Goal: Task Accomplishment & Management: Complete application form

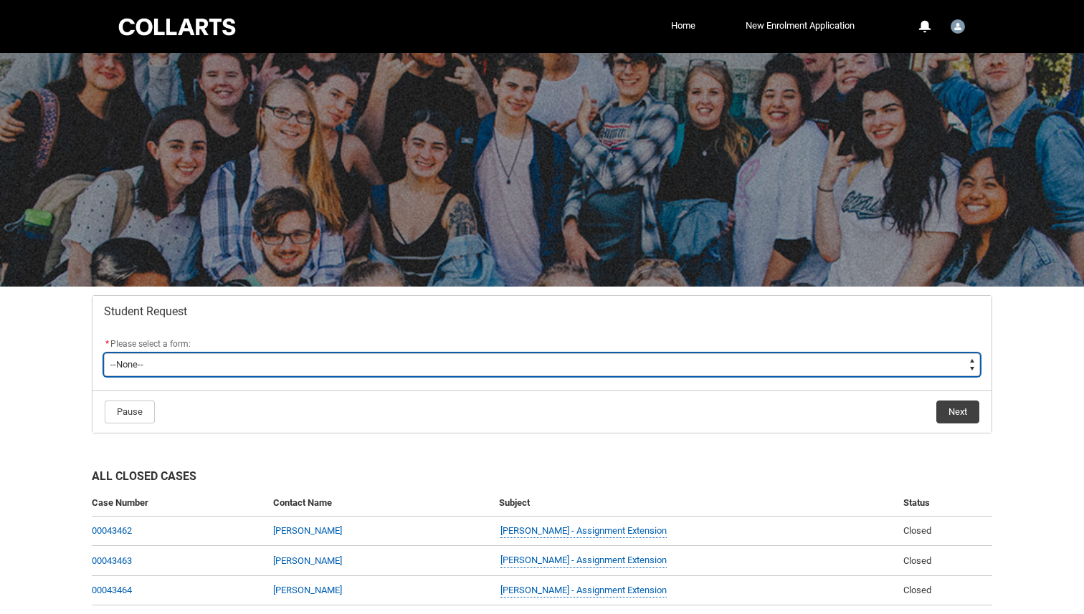
click at [457, 360] on select "--None-- Academic Transcript Application to Appeal Assignment Extension Change …" at bounding box center [542, 364] width 876 height 23
type lightning-select "Assignment_Extension_Choice"
select select "Assignment_Extension_Choice"
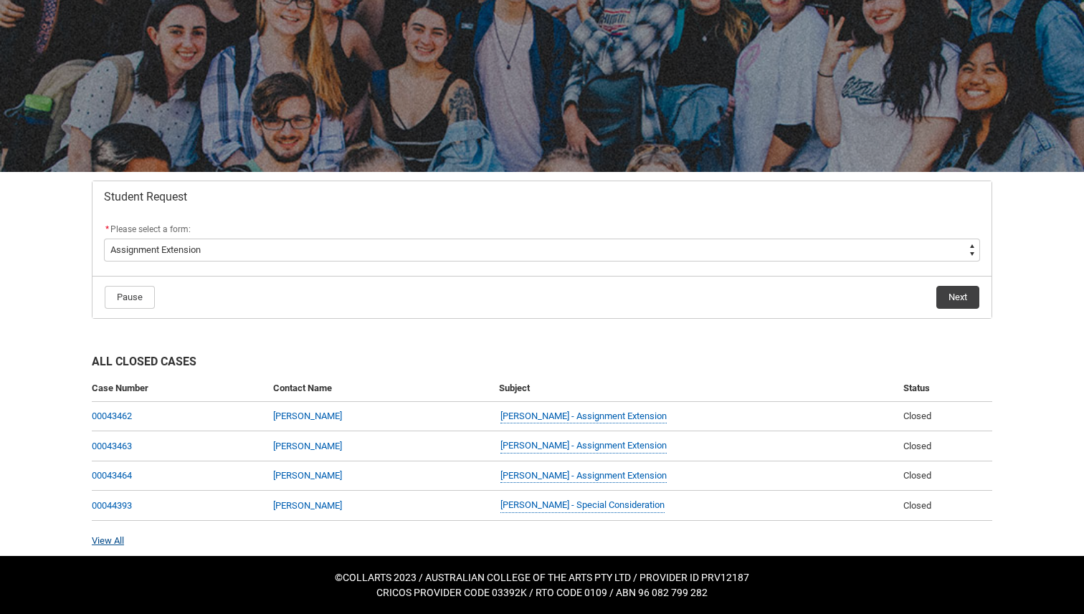
click at [107, 540] on link "View All" at bounding box center [108, 540] width 32 height 11
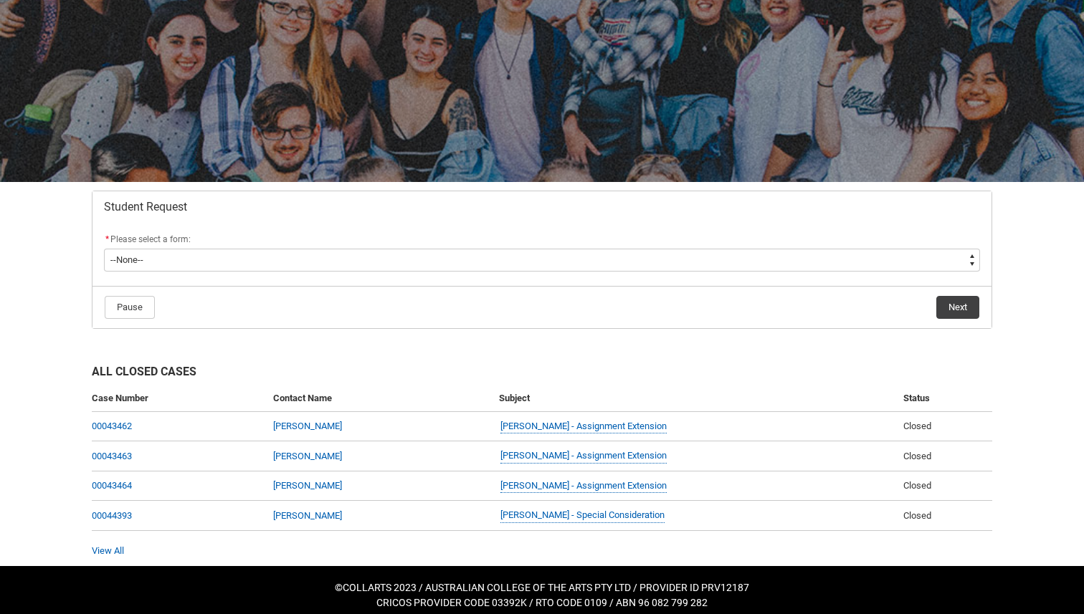
scroll to position [115, 0]
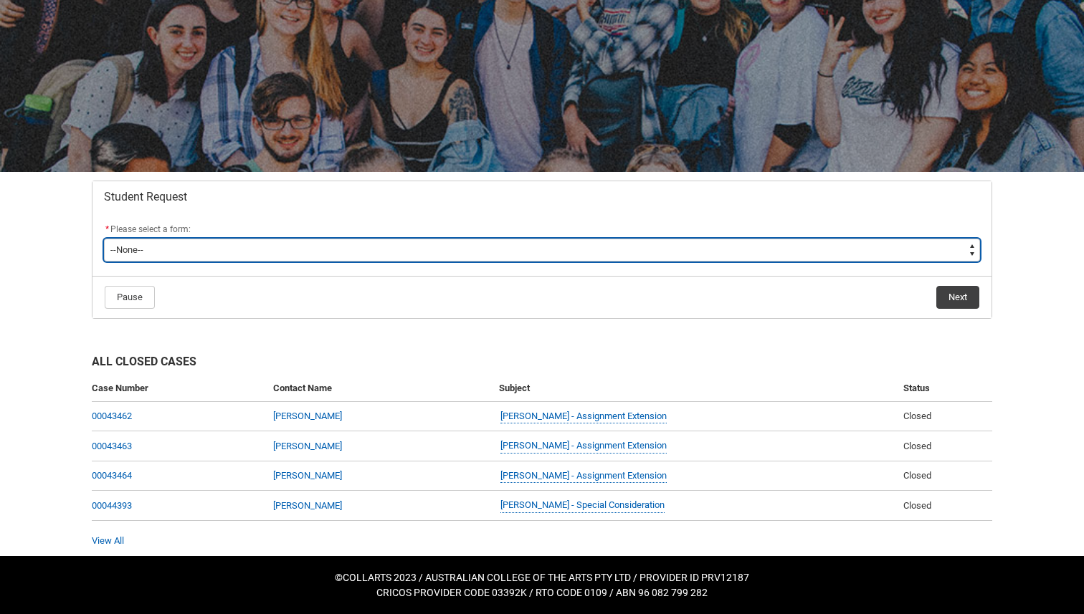
click at [963, 252] on select "--None-- Academic Transcript Application to Appeal Assignment Extension Change …" at bounding box center [542, 250] width 876 height 23
type lightning-select "Assignment_Extension_Choice"
select select "Assignment_Extension_Choice"
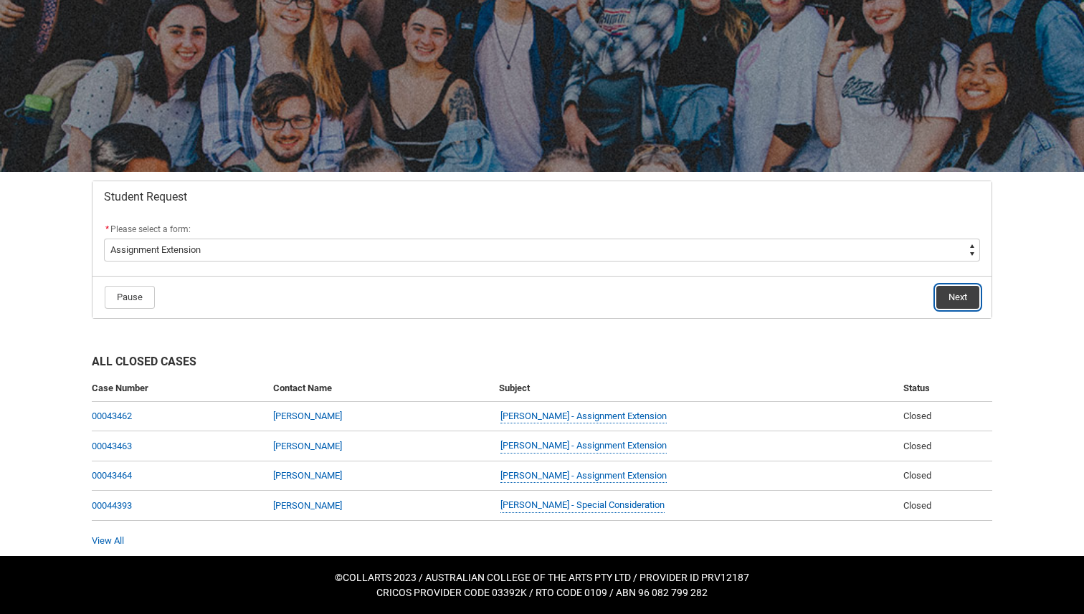
click at [942, 290] on button "Next" at bounding box center [957, 297] width 43 height 23
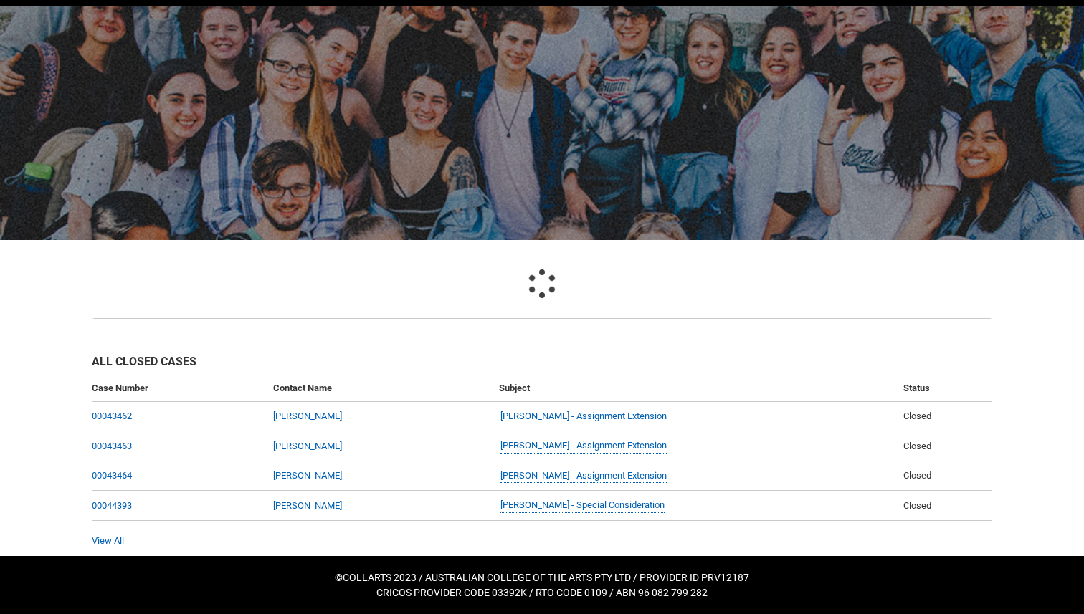
scroll to position [143, 0]
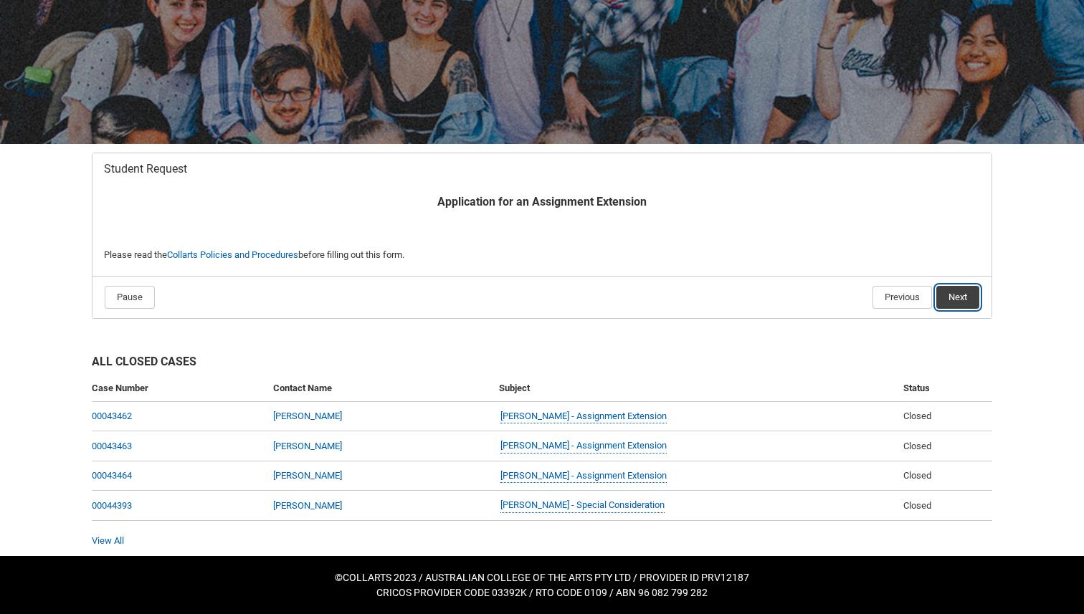
click at [962, 302] on button "Next" at bounding box center [957, 297] width 43 height 23
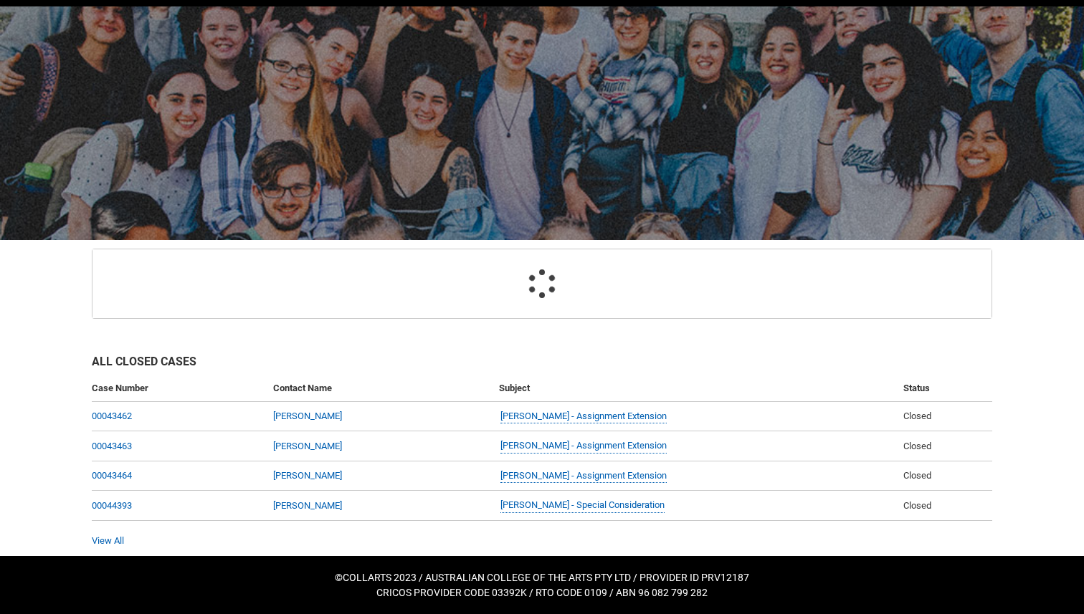
scroll to position [153, 0]
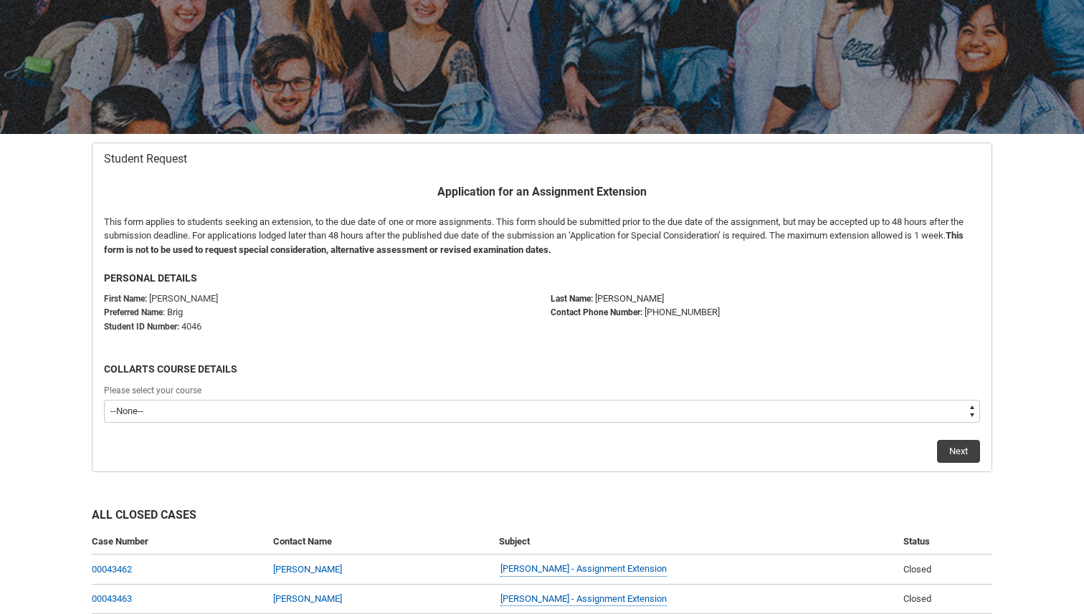
click at [885, 420] on select "--None-- Bachelor of Photography Bachelor of Arts (Digital & Social Media) Bach…" at bounding box center [542, 411] width 876 height 23
type lightning-select "recordPicklist_ProgramEnrollment.a0jOZ000004fAyvYAE"
select select "recordPicklist_ProgramEnrollment.a0jOZ000004fAyvYAE"
click at [966, 440] on button "Next" at bounding box center [958, 451] width 43 height 23
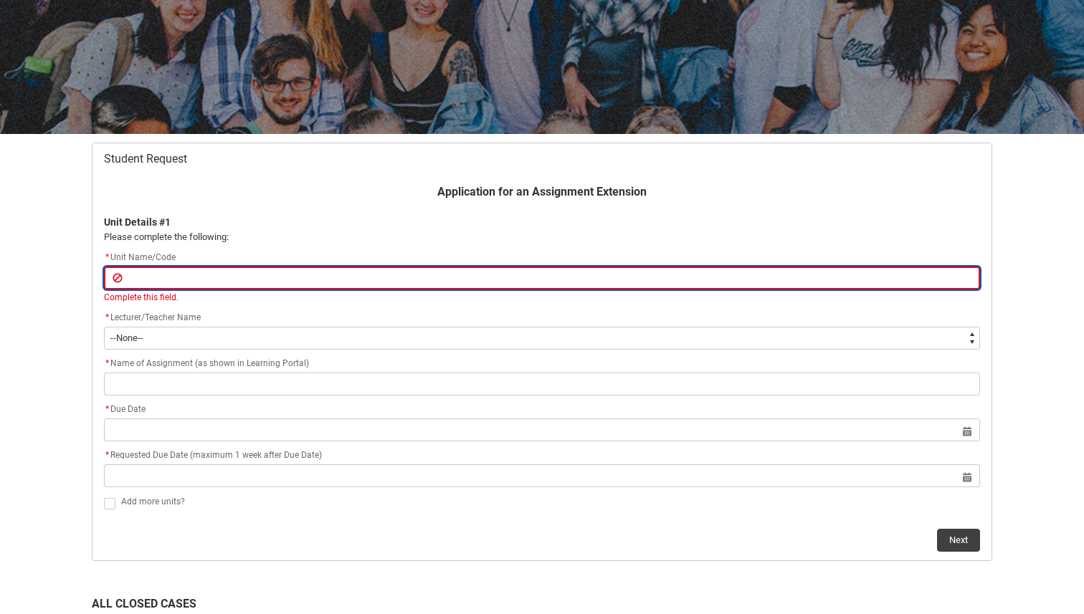
type lightning-primitive-input-simple "p"
type input "p"
type lightning-primitive-input-simple "PHPS1-CO"
type input "PHPS1-CO"
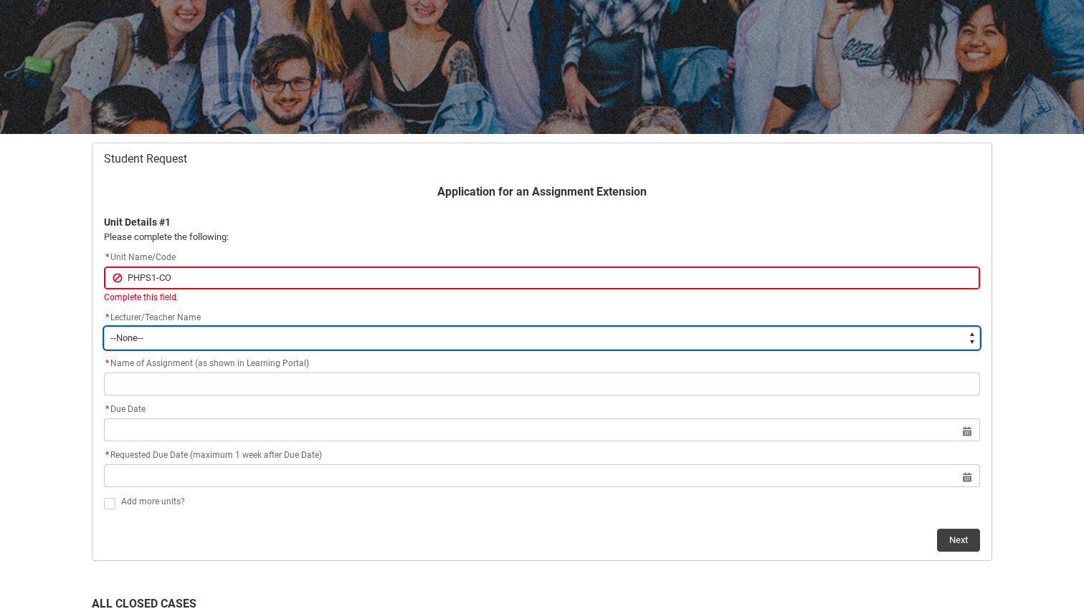
click at [249, 338] on flowruntime-screen-field "* Lecturer/Teacher Name * --None-- [PERSON_NAME] [PERSON_NAME] [PERSON_NAME] [P…" at bounding box center [541, 333] width 893 height 46
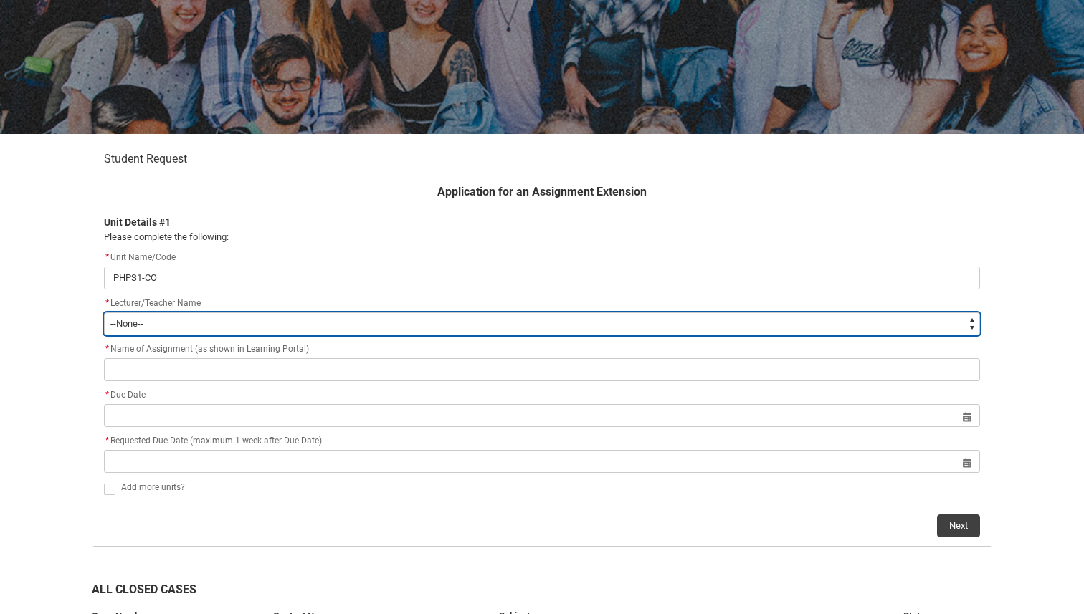
type lightning-select "Faculty_NamefromNtoZ.0035g00000b9AYIAA2"
select select "Faculty_NamefromNtoZ.0035g00000b9AYIAA2"
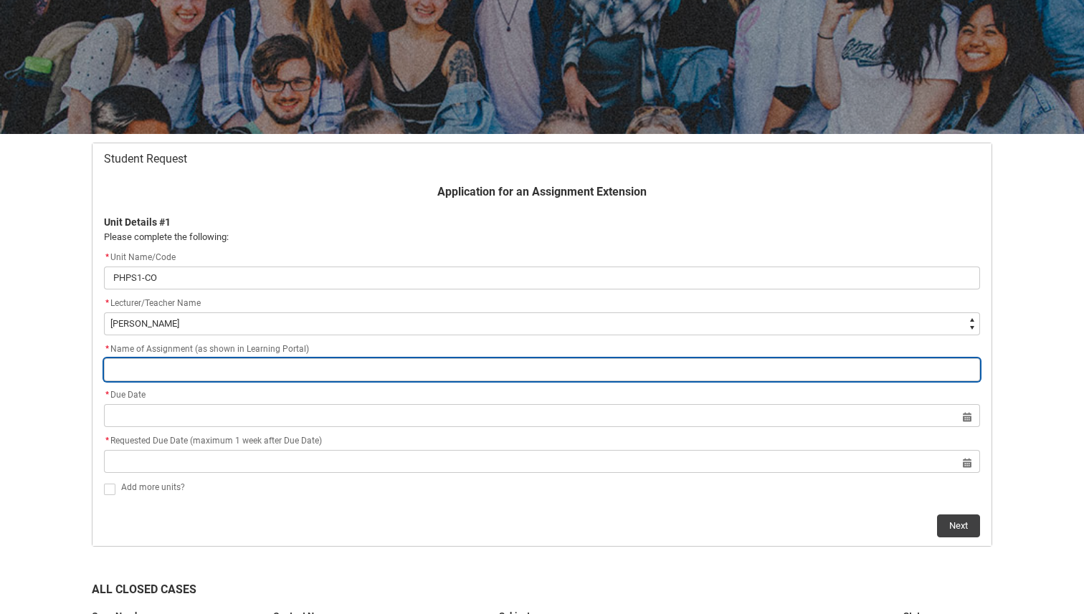
click at [241, 371] on input "Redu_Student_Request flow" at bounding box center [542, 369] width 876 height 23
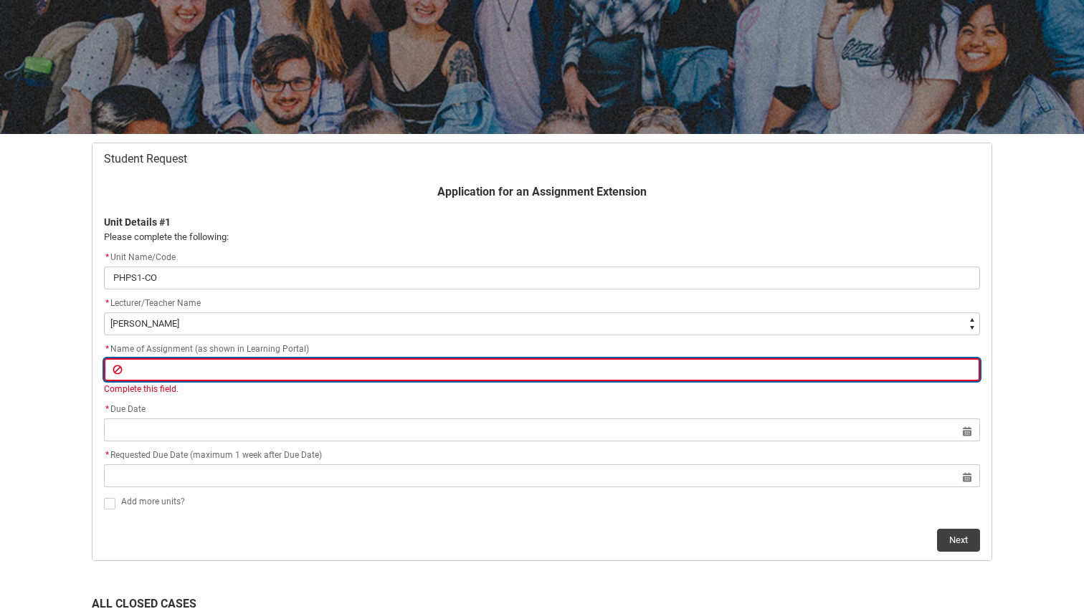
paste input "Lighting Presentation"
type lightning-primitive-input-simple "Lighting Presentation"
type input "Lighting Presentation"
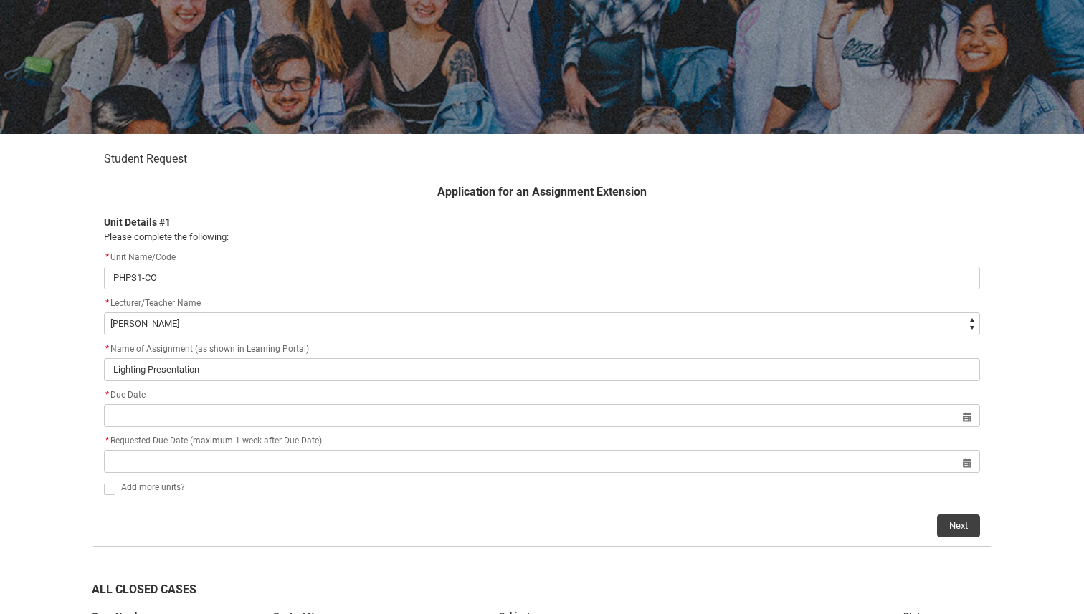
click at [487, 452] on div "* Requested Due Date (maximum 1 week after Due Date) Select a date for Format: …" at bounding box center [542, 453] width 876 height 40
click at [501, 433] on div "* Requested Due Date (maximum 1 week after Due Date)" at bounding box center [542, 441] width 876 height 17
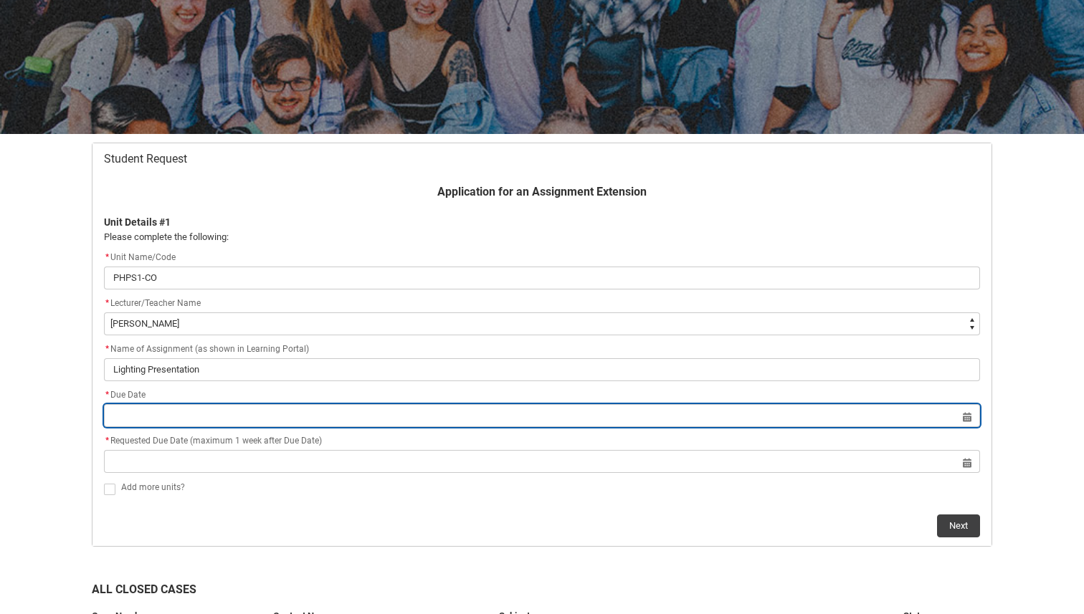
click at [970, 417] on input "Redu_Student_Request flow" at bounding box center [542, 415] width 876 height 23
select select "2025"
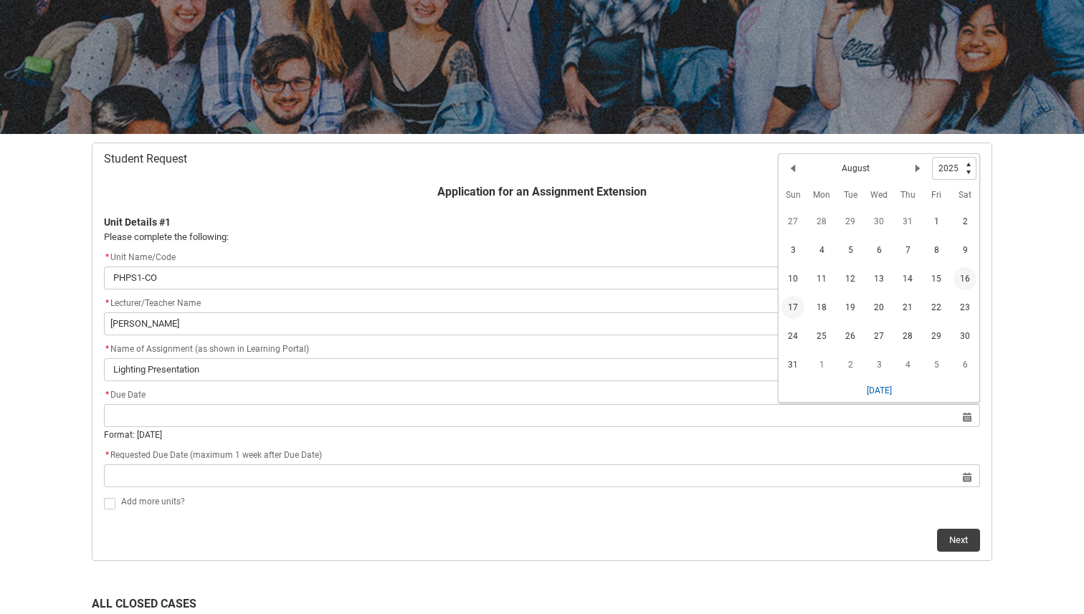
click at [799, 313] on span "17" at bounding box center [792, 307] width 23 height 23
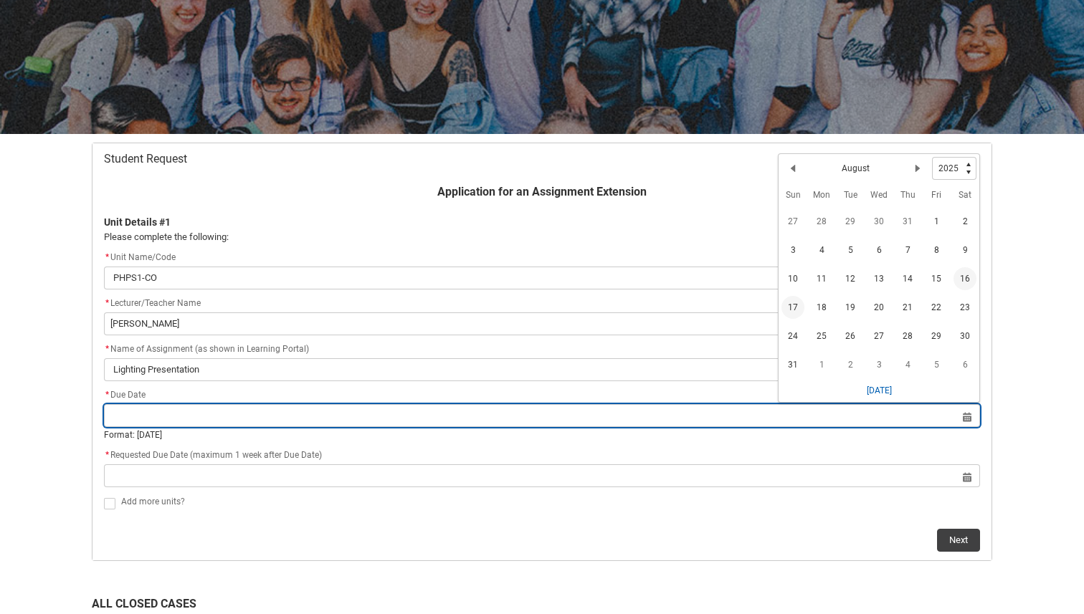
type lightning-datepicker "[DATE]"
type lightning-input "[DATE]"
type input "[DATE]"
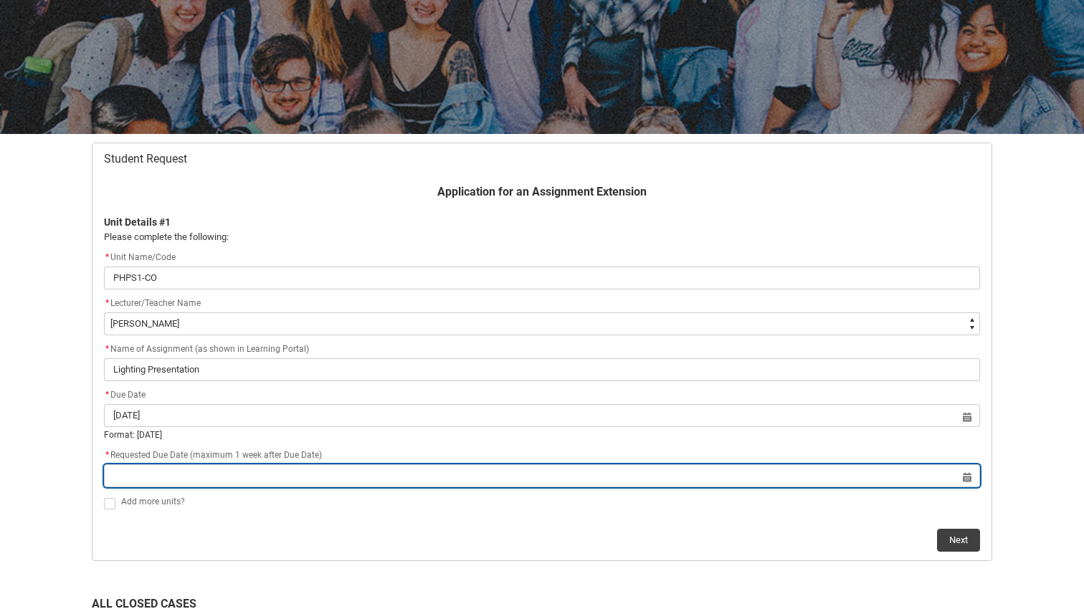
click at [617, 481] on input "Redu_Student_Request flow" at bounding box center [542, 475] width 876 height 23
select select "2025"
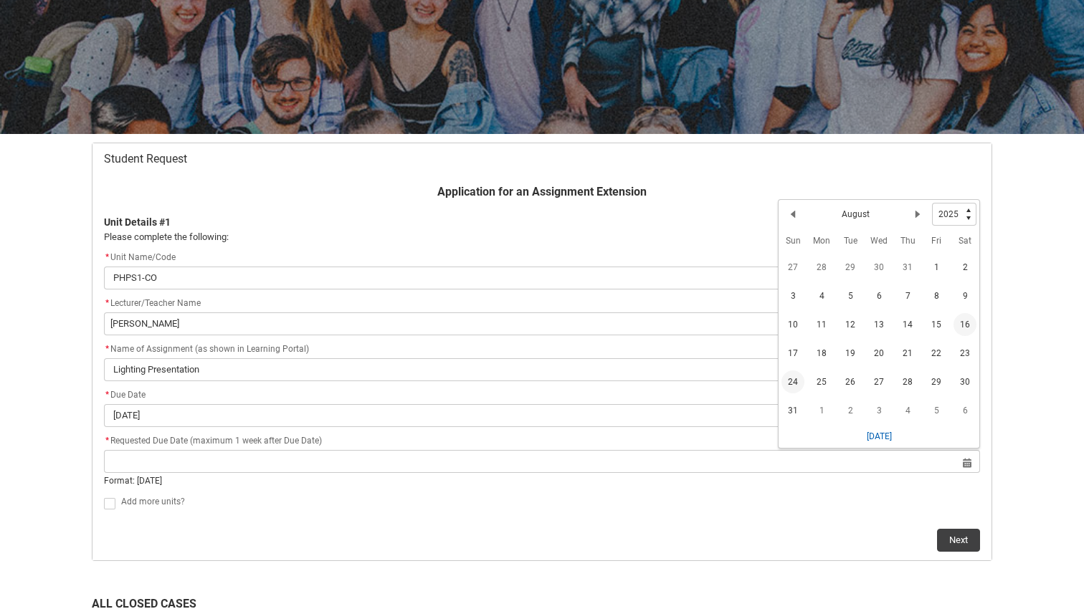
click at [792, 380] on span "24" at bounding box center [792, 382] width 23 height 23
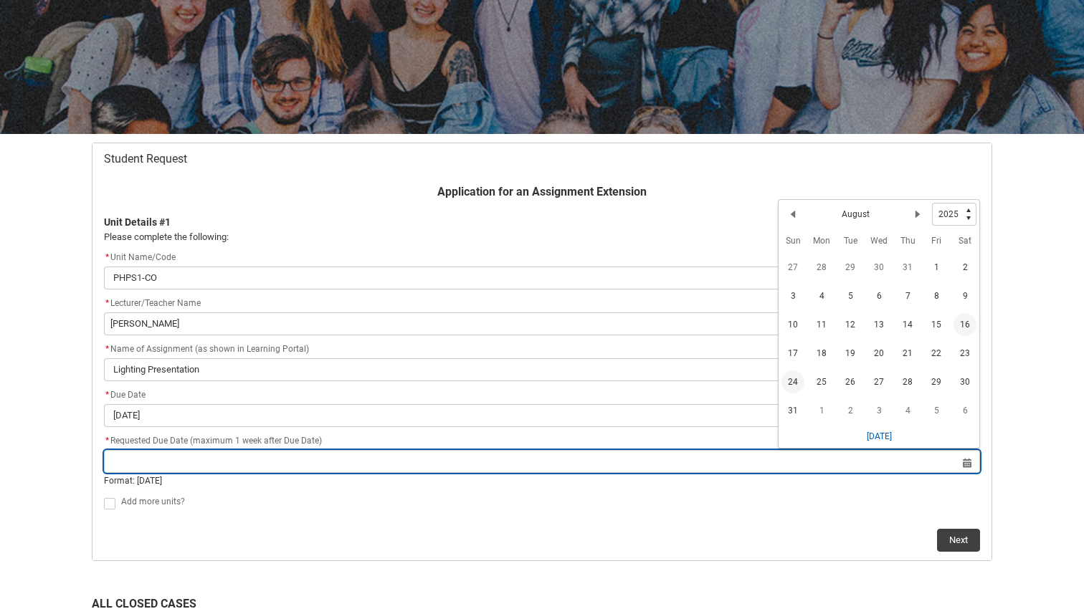
type lightning-datepicker "[DATE]"
type lightning-input "[DATE]"
type input "[DATE]"
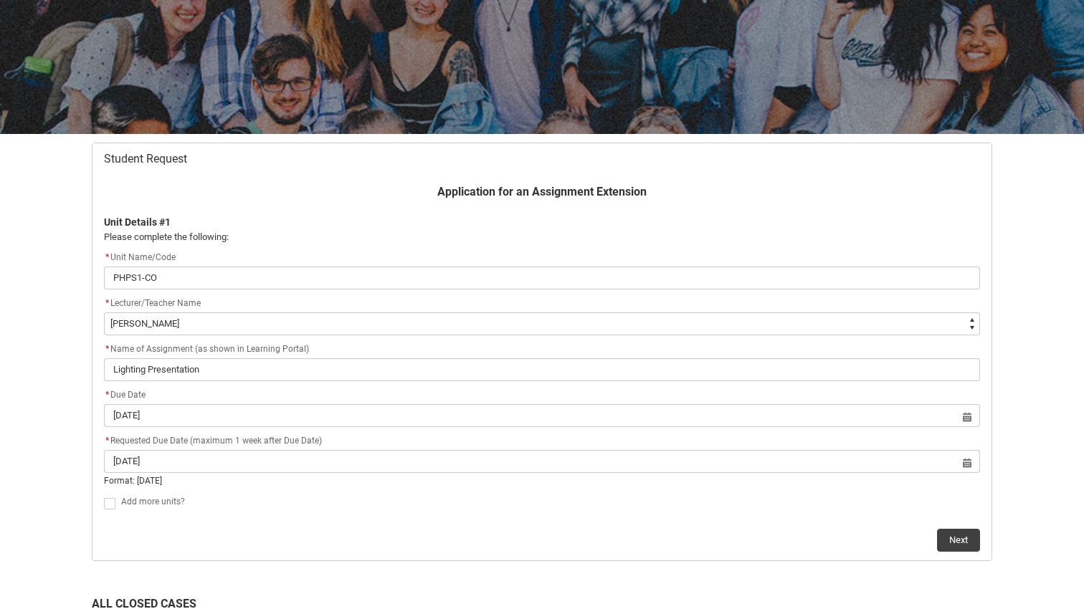
click at [110, 507] on span "Redu_Student_Request flow" at bounding box center [109, 503] width 11 height 11
click at [104, 496] on input "Redu_Student_Request flow" at bounding box center [103, 495] width 1 height 1
type lightning-input "true"
checkbox input "true"
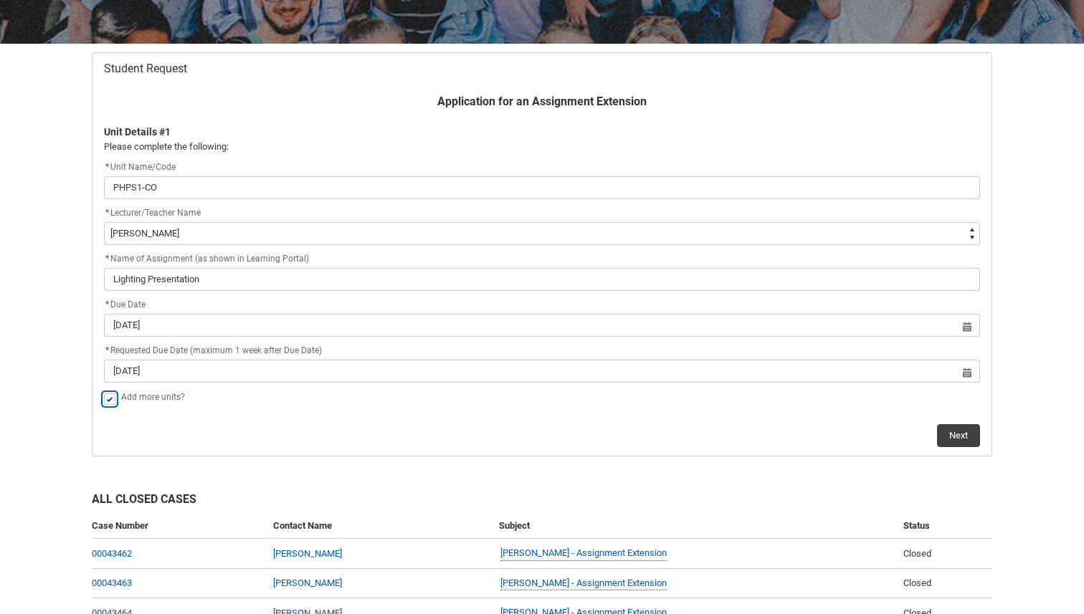
scroll to position [215, 0]
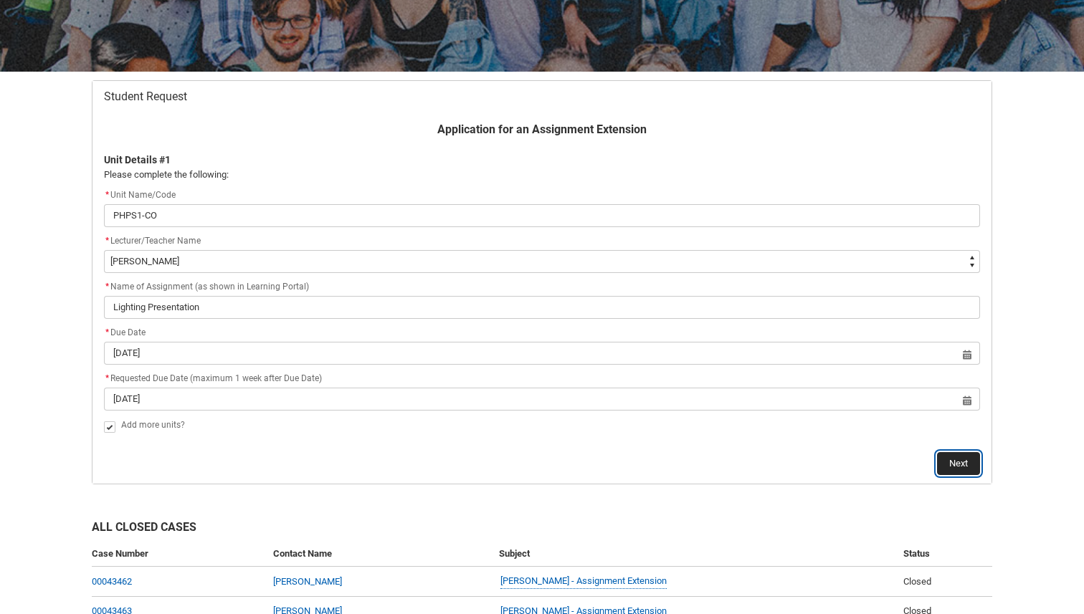
click at [955, 459] on button "Next" at bounding box center [958, 463] width 43 height 23
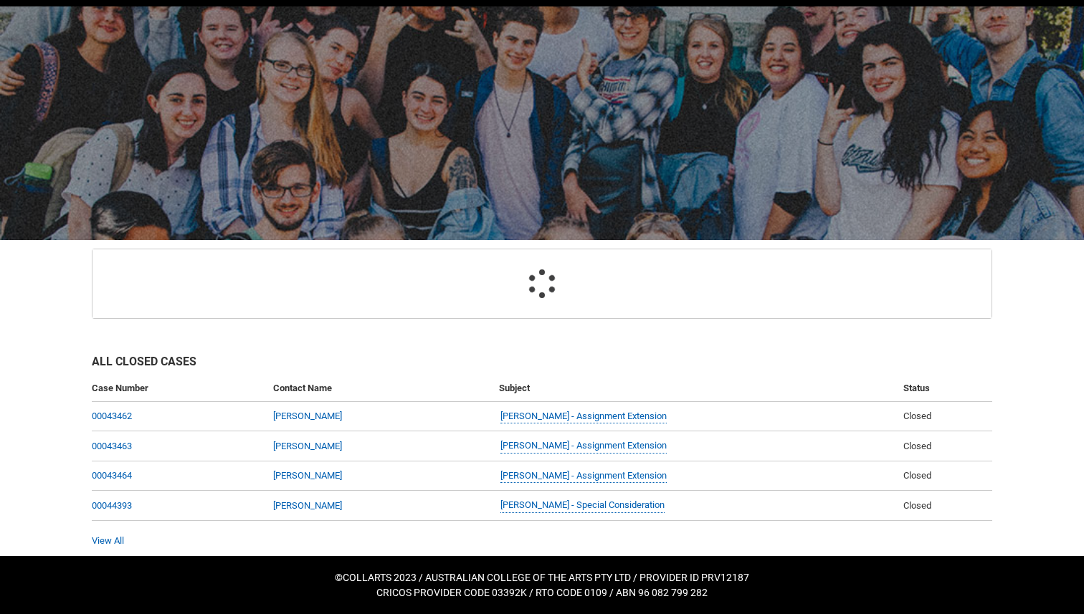
scroll to position [153, 0]
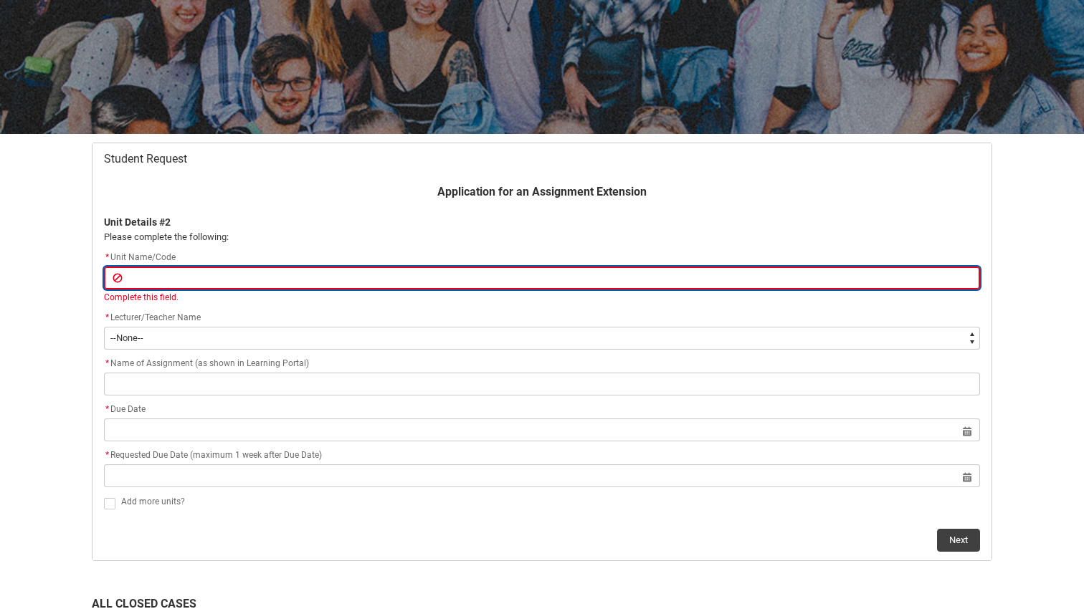
type lightning-primitive-input-simple "p"
type input "p"
type lightning-primitive-input-simple "PHPP1-CO"
type input "PHPP1-CO"
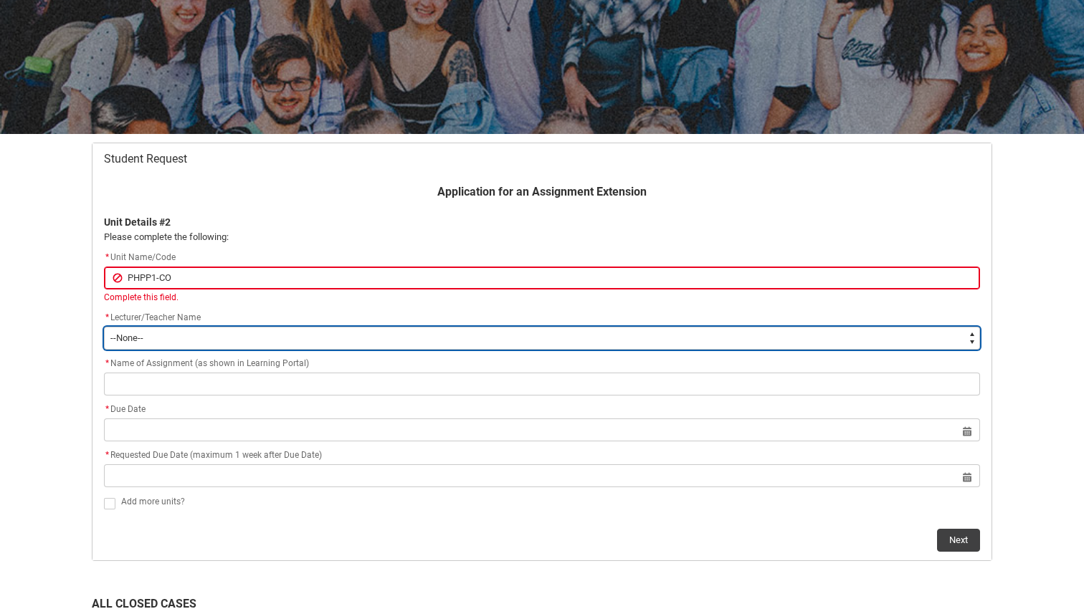
click at [201, 340] on flowruntime-screen-field "* Lecturer/Teacher Name * --None-- [PERSON_NAME] [PERSON_NAME] [PERSON_NAME] [P…" at bounding box center [541, 333] width 893 height 46
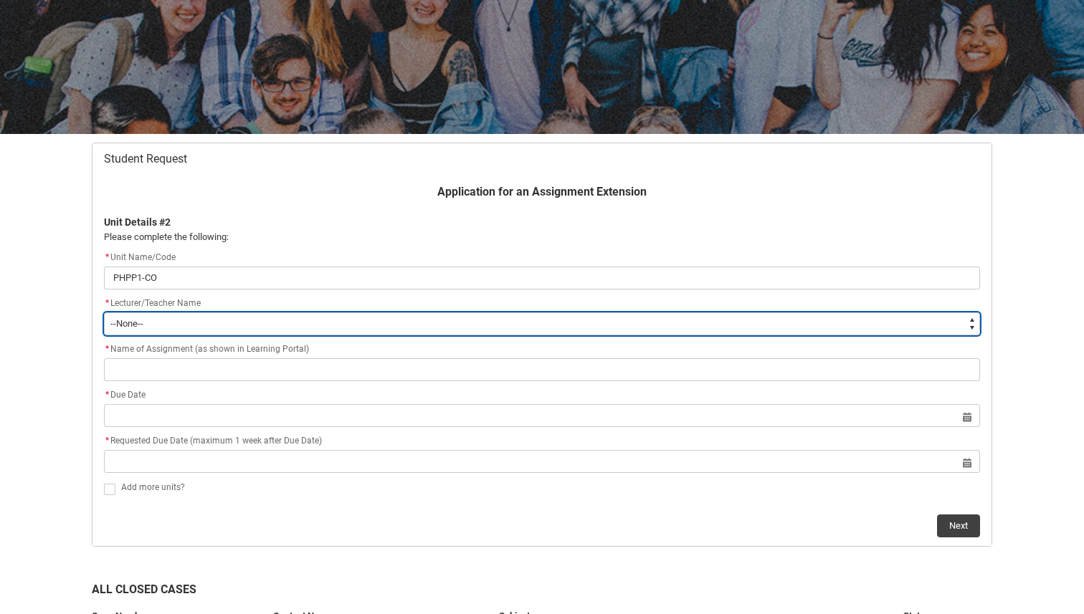
type lightning-select "Faculty_NamefromNtoZ.0035g00000b9AYIAA2"
select select "Faculty_NamefromNtoZ.0035g00000b9AYIAA2"
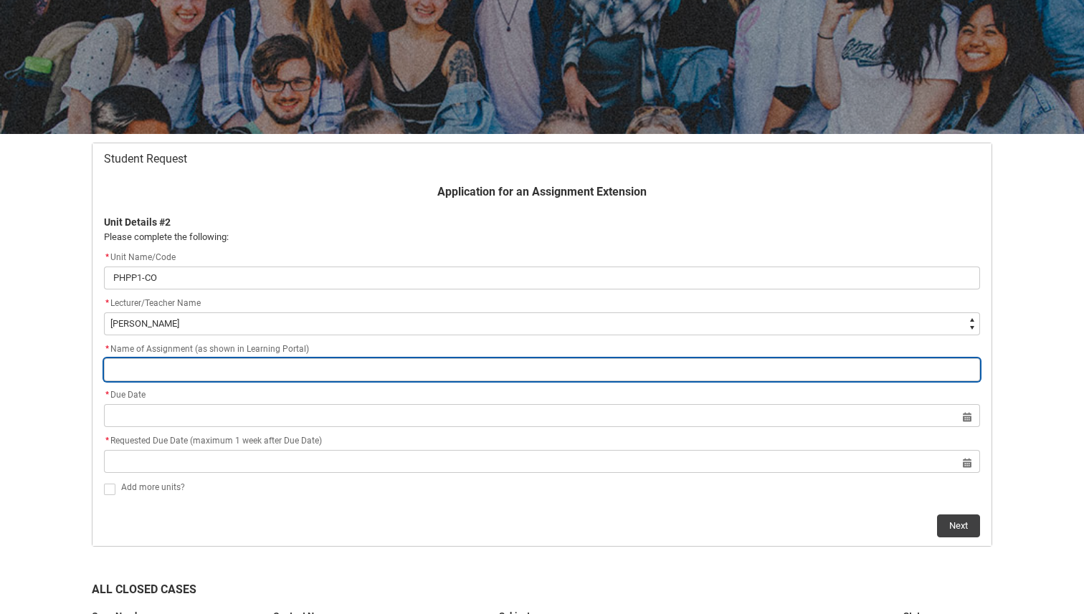
click at [237, 373] on input "Redu_Student_Request flow" at bounding box center [542, 369] width 876 height 23
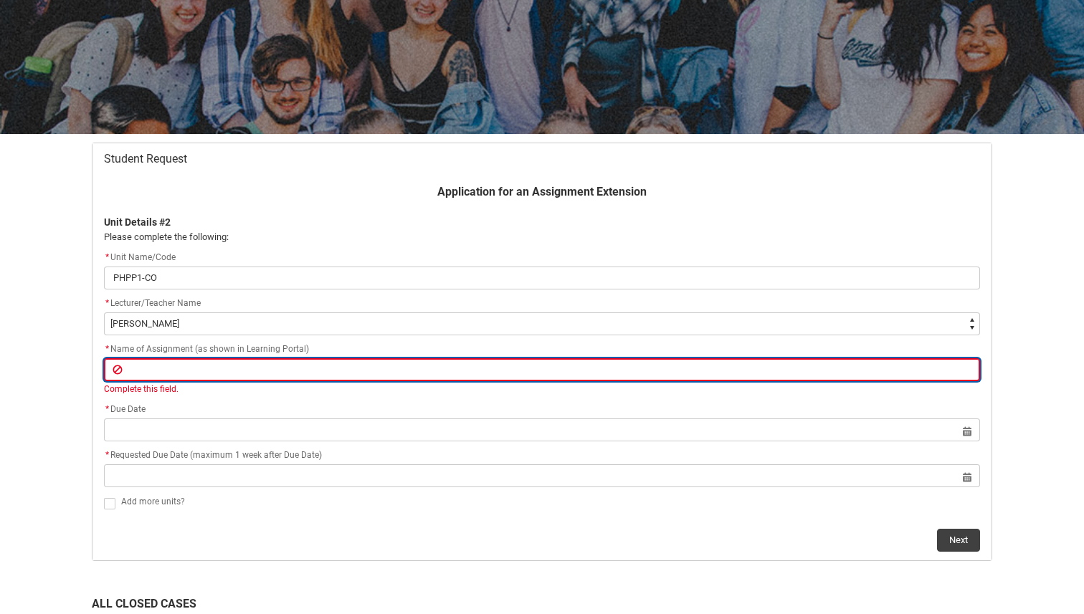
paste input "Post-Production Folio"
type lightning-primitive-input-simple "Post-Production Folio"
type input "Post-Production Folio"
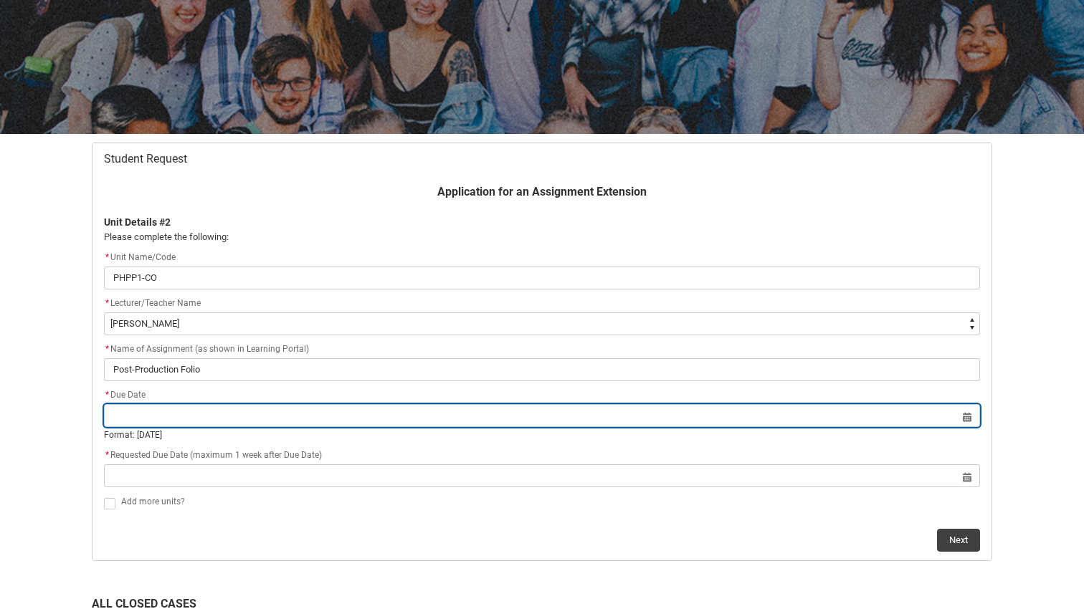
click at [398, 435] on lightning-datepicker "Select a date for Format: [DATE]" at bounding box center [542, 426] width 876 height 32
click at [963, 421] on input "Redu_Student_Request flow" at bounding box center [542, 415] width 876 height 23
select select "2025"
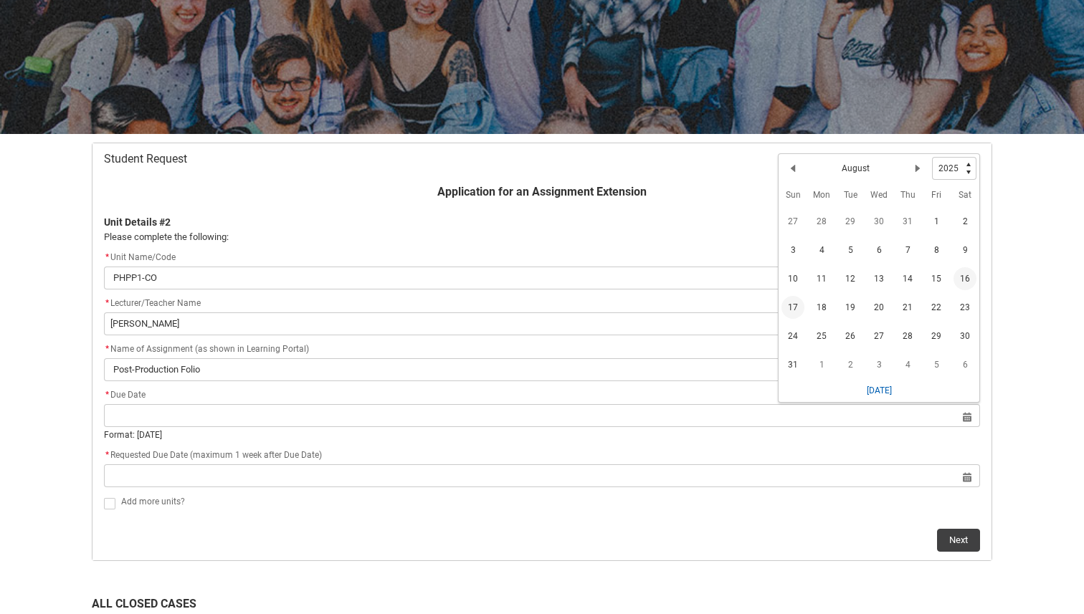
click at [787, 311] on span "17" at bounding box center [792, 307] width 23 height 23
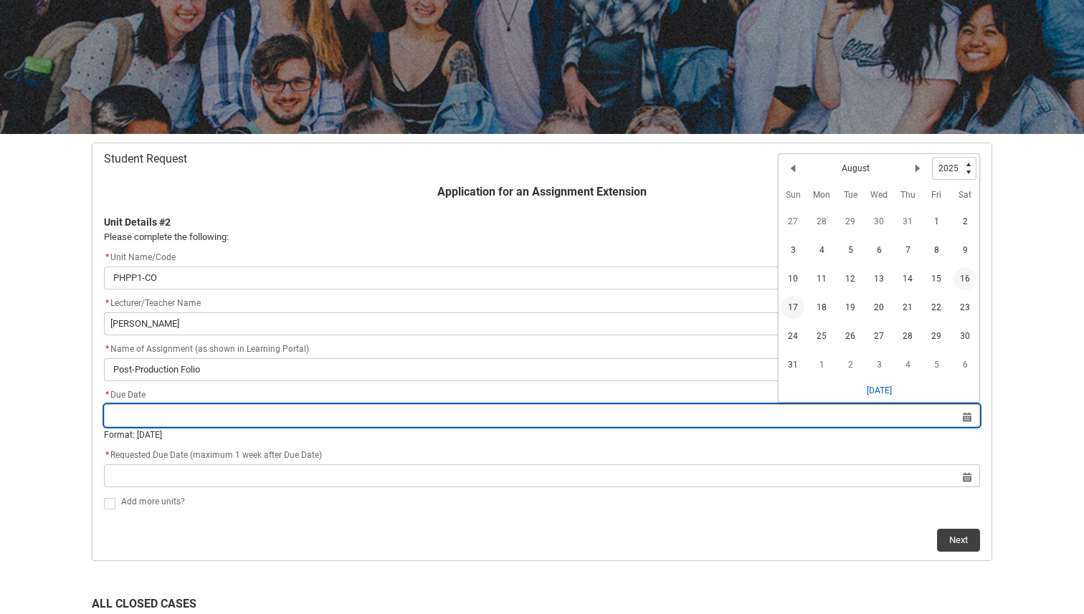
type lightning-datepicker "[DATE]"
type lightning-input "[DATE]"
type input "[DATE]"
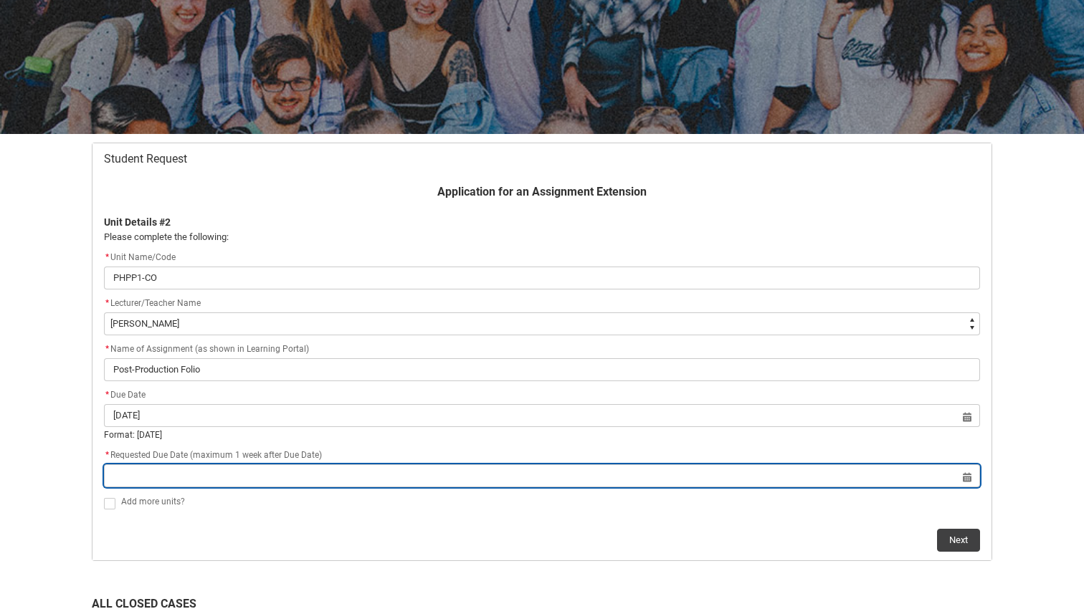
click at [970, 473] on input "Redu_Student_Request flow" at bounding box center [542, 475] width 876 height 23
select select "2025"
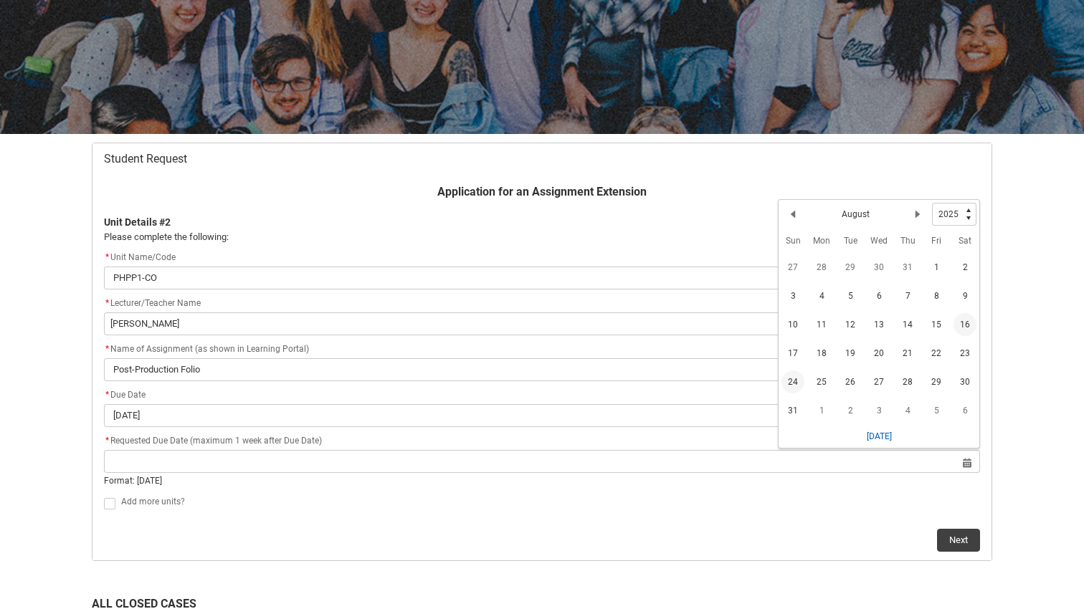
click at [785, 388] on span "24" at bounding box center [792, 382] width 23 height 23
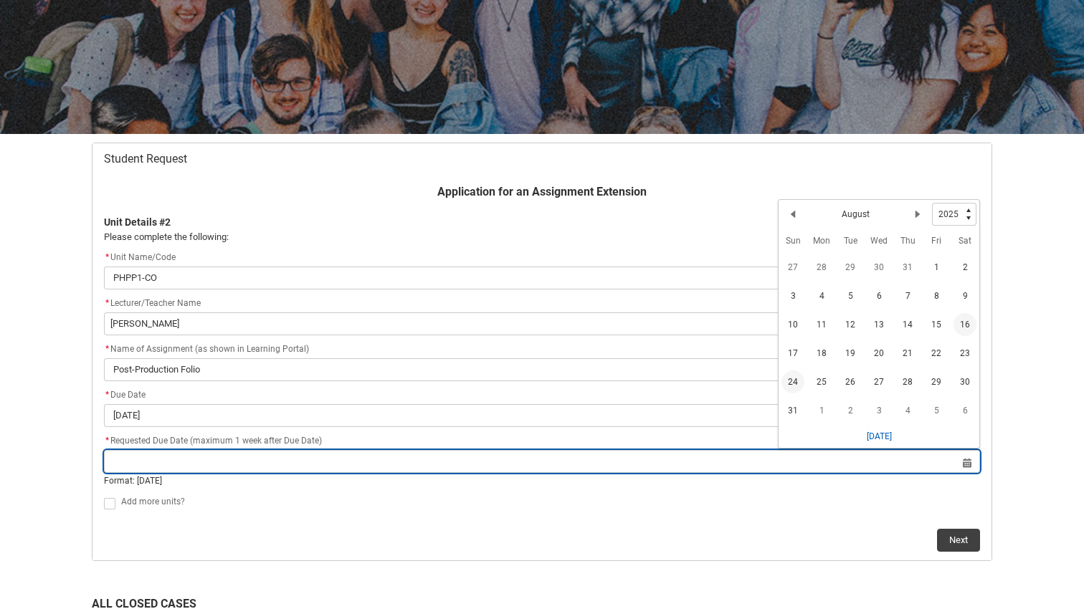
type lightning-datepicker "[DATE]"
type lightning-input "[DATE]"
type input "[DATE]"
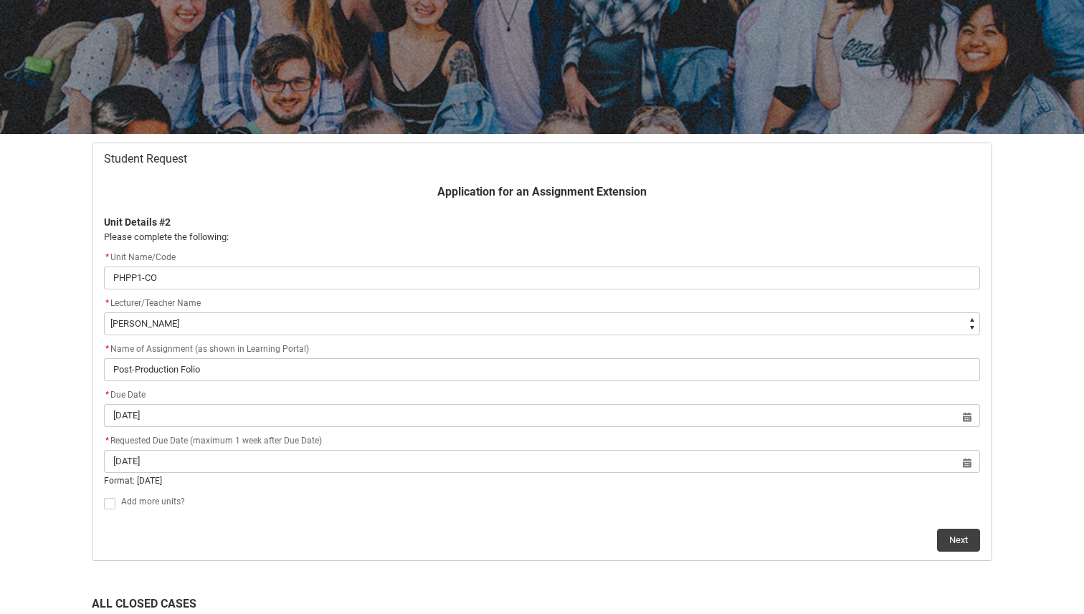
click at [104, 507] on span "Redu_Student_Request flow" at bounding box center [109, 503] width 11 height 11
click at [104, 496] on input "Redu_Student_Request flow" at bounding box center [103, 495] width 1 height 1
type lightning-input "true"
checkbox input "true"
click at [952, 527] on button "Next" at bounding box center [958, 526] width 43 height 23
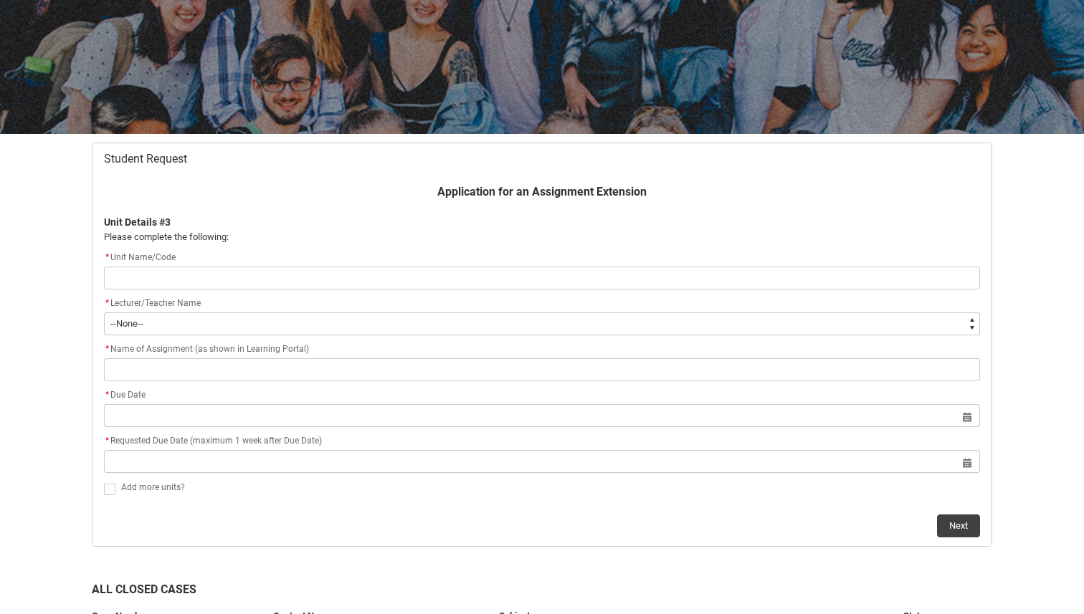
type lightning-primitive-input-simple "PHCD1-CO"
type input "PHCD1-CO"
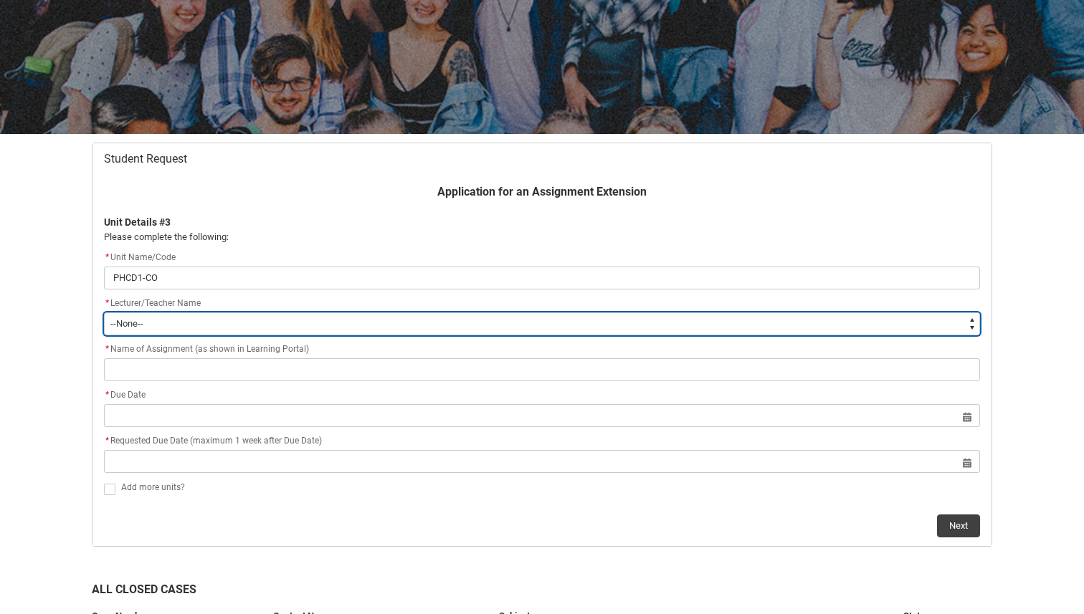
click at [201, 325] on select "--None-- [PERSON_NAME] [PERSON_NAME] [PERSON_NAME] [PERSON_NAME] [PERSON_NAME] …" at bounding box center [542, 324] width 876 height 23
type lightning-select "Faculty_NamefromAtoM.003OZ00000BqyRZYAZ"
select select "Faculty_NamefromAtoM.003OZ00000BqyRZYAZ"
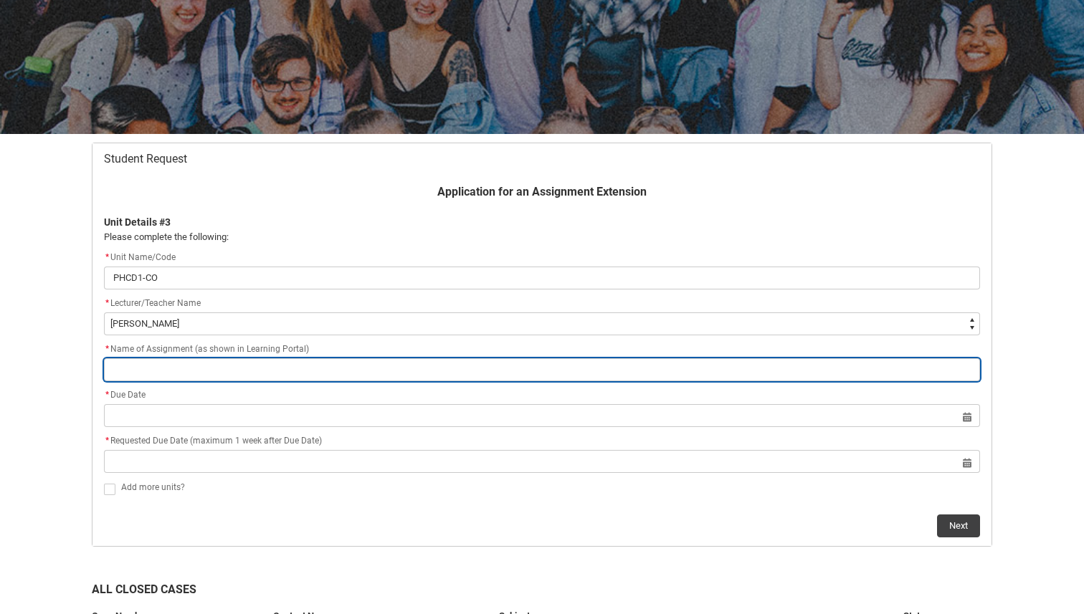
click at [186, 368] on input "Redu_Student_Request flow" at bounding box center [542, 369] width 876 height 23
paste input "Presentation"
type lightning-primitive-input-simple "Presentation"
type input "Presentation"
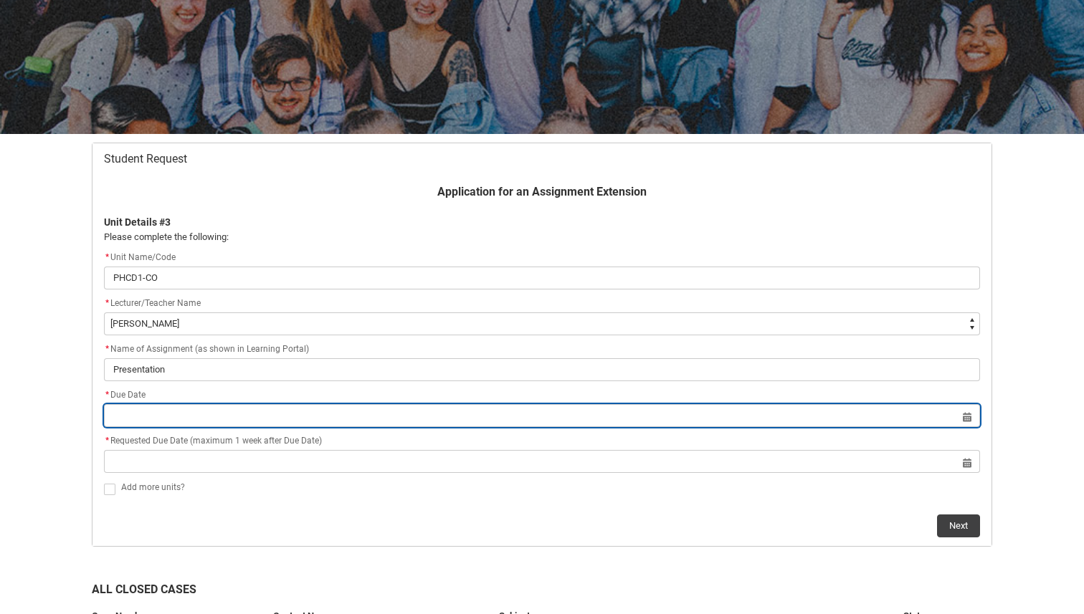
click at [236, 416] on input "Redu_Student_Request flow" at bounding box center [542, 415] width 876 height 23
select select "2025"
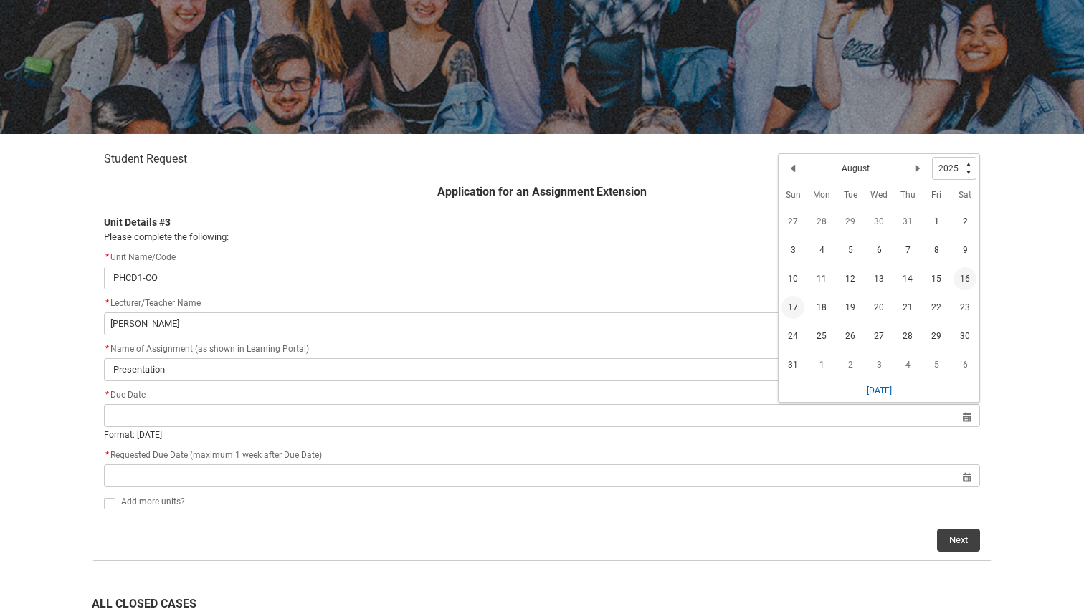
click at [803, 307] on span "17" at bounding box center [792, 307] width 23 height 23
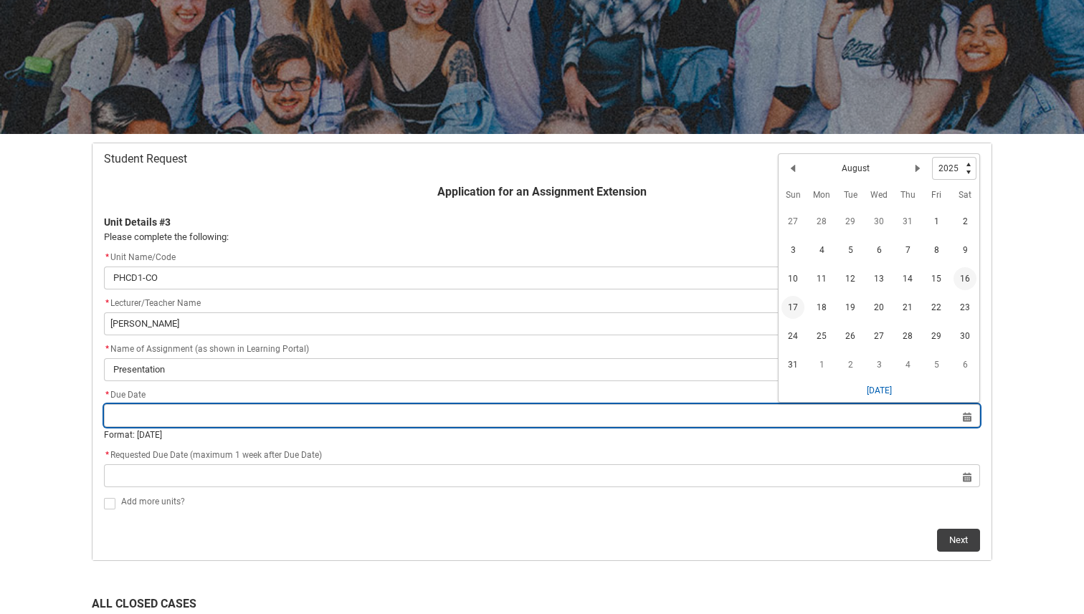
type lightning-datepicker "[DATE]"
type lightning-input "[DATE]"
type input "[DATE]"
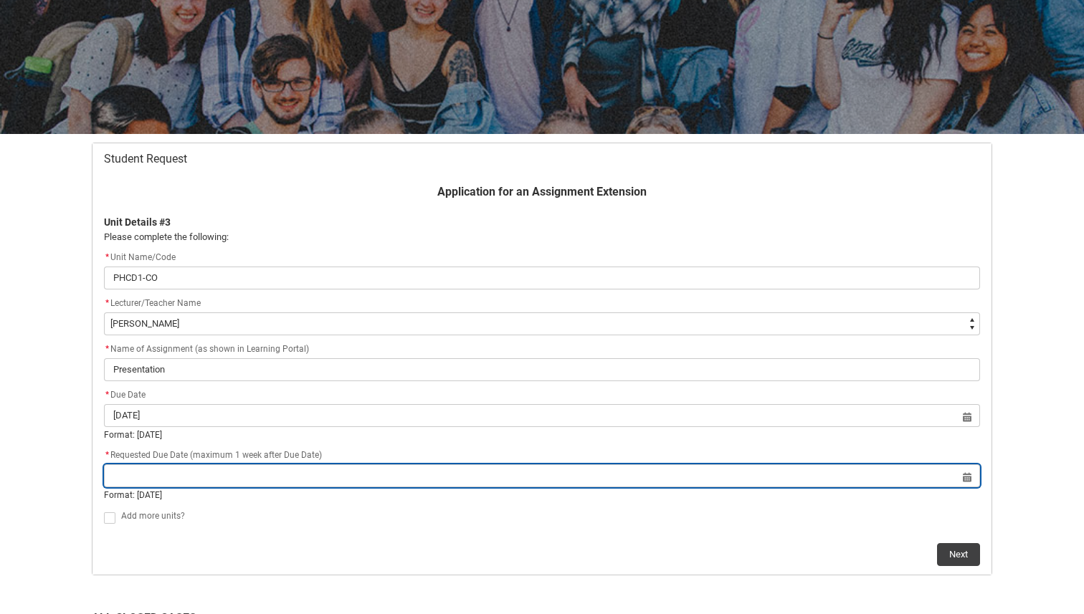
click at [971, 480] on input "Redu_Student_Request flow" at bounding box center [542, 475] width 876 height 23
select select "2025"
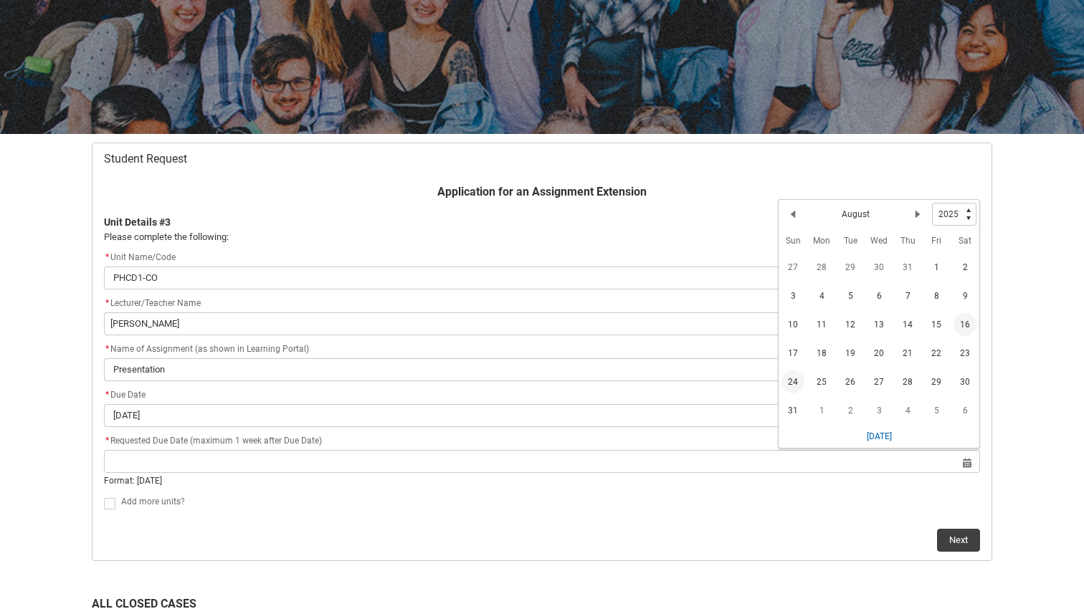
click at [796, 381] on span "24" at bounding box center [792, 382] width 23 height 23
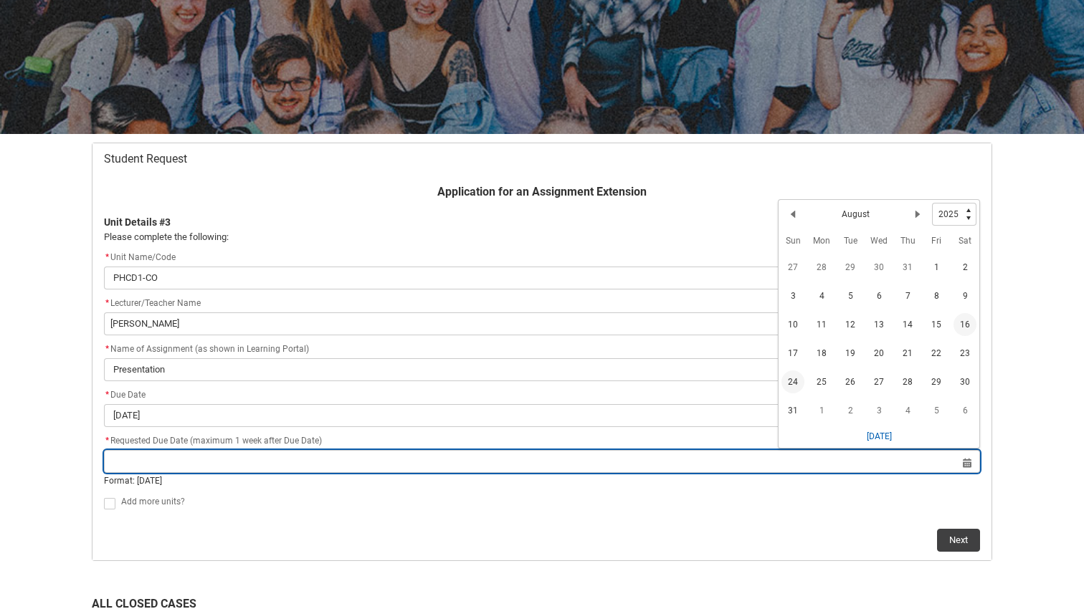
type lightning-datepicker "[DATE]"
type lightning-input "[DATE]"
type input "[DATE]"
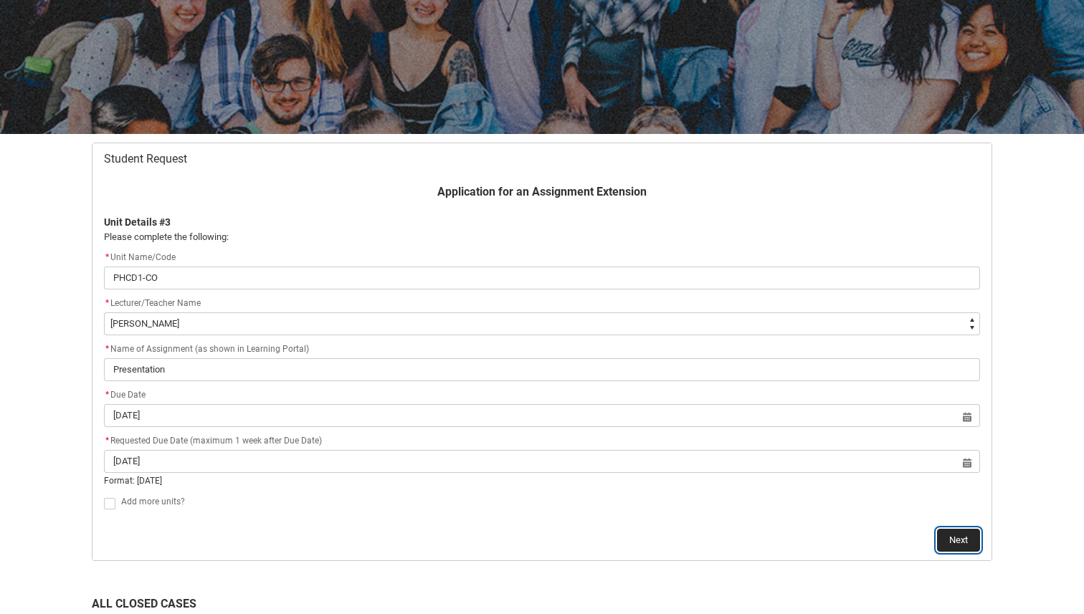
click at [955, 533] on button "Next" at bounding box center [958, 540] width 43 height 23
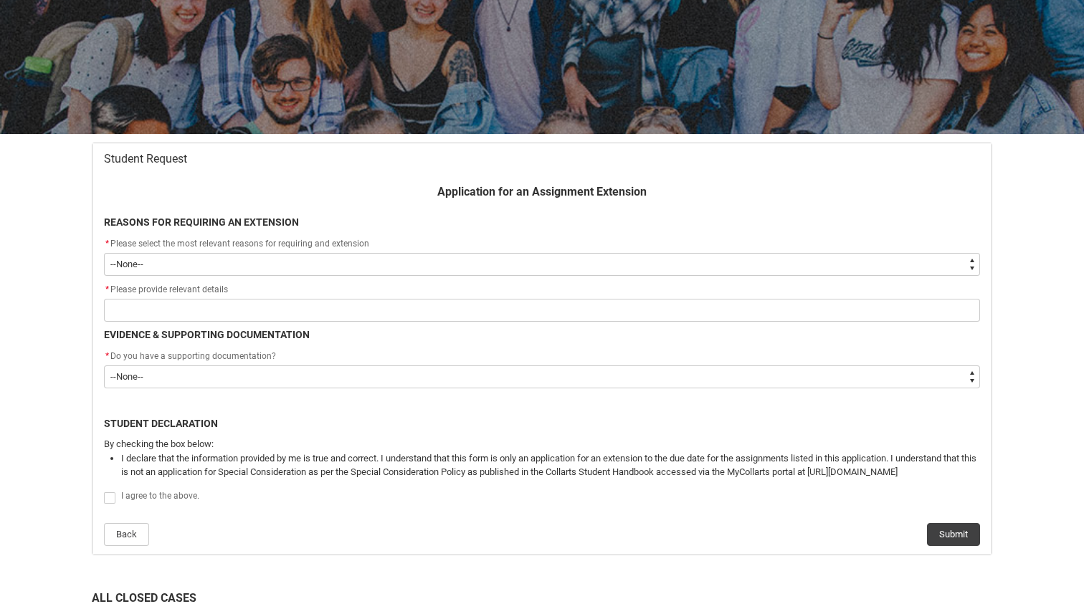
click at [606, 268] on select "--None-- Medical Reasons Work obligations Family obligations Academic Difficult…" at bounding box center [542, 264] width 876 height 23
type lightning-select "choice_WithdrawEnrolment_Reason_Work"
select select "choice_WithdrawEnrolment_Reason_Work"
click at [490, 321] on flowruntime-screen-field "* Please provide relevant details" at bounding box center [541, 305] width 893 height 46
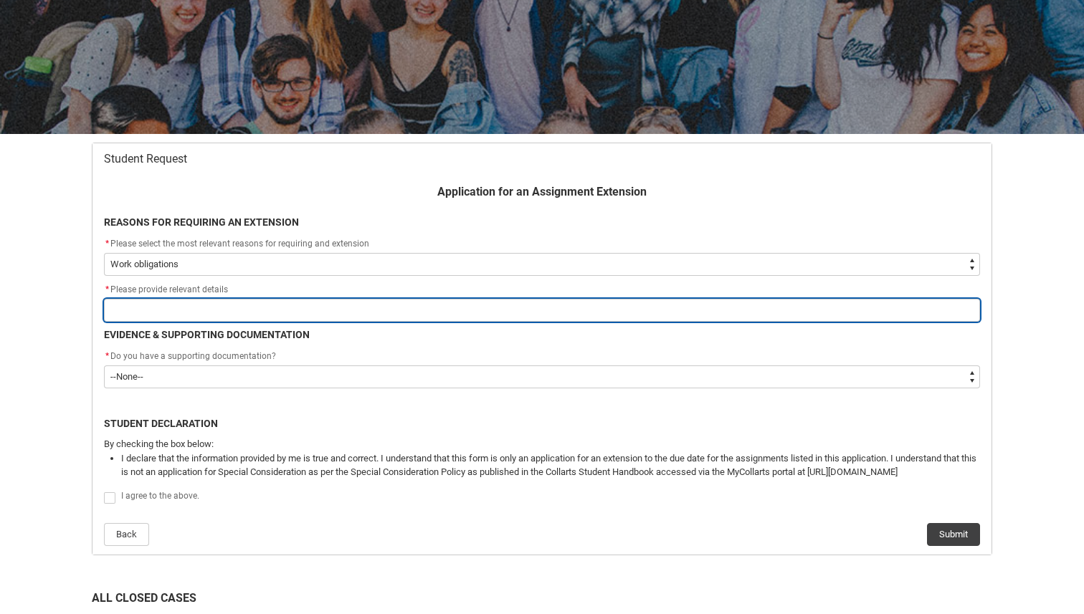
click at [490, 314] on input "Redu_Student_Request flow" at bounding box center [542, 310] width 876 height 23
type lightning-primitive-input-simple "D"
type input "D"
type lightning-primitive-input-simple "Du"
type input "Du"
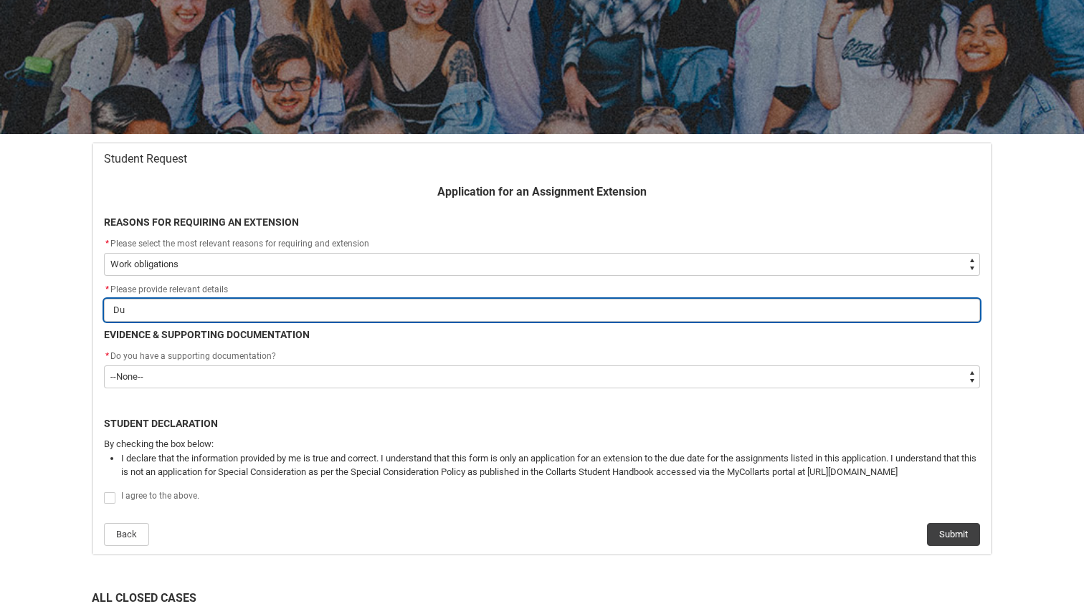
type lightning-primitive-input-simple "Du"
type input "Du"
type lightning-primitive-input-simple "Du e"
type input "Du e"
type lightning-primitive-input-simple "Du et"
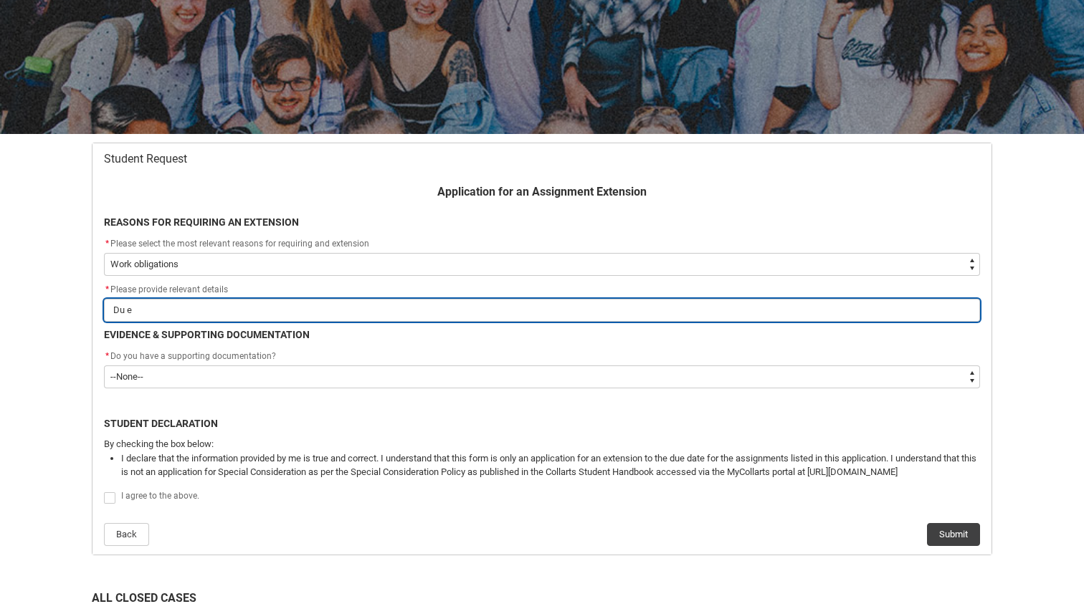
type input "Du et"
type lightning-primitive-input-simple "Du e"
type input "Du e"
type lightning-primitive-input-simple "Du"
type input "Du"
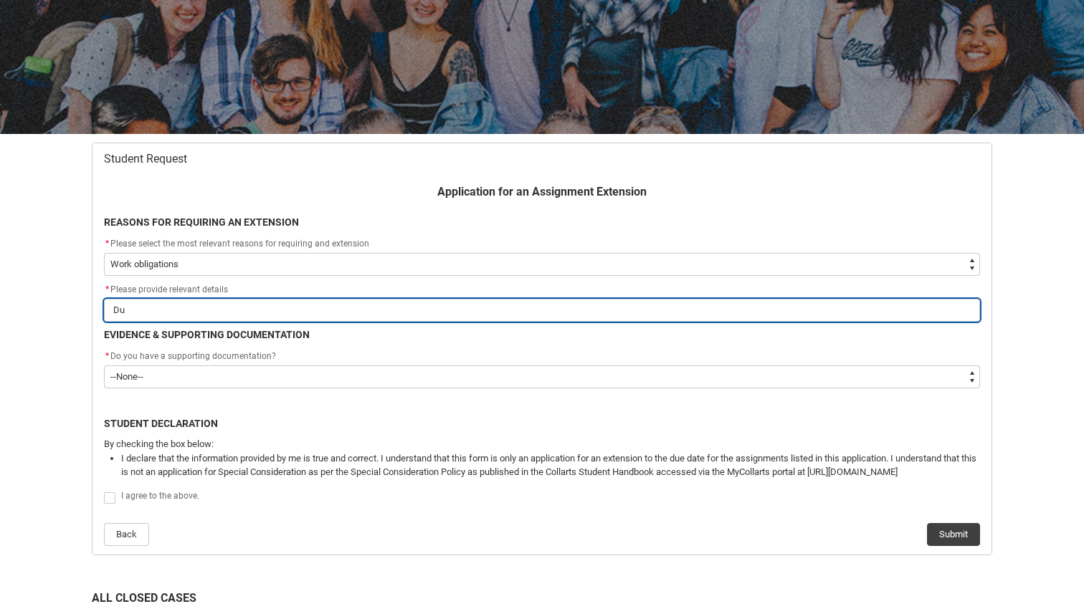
type lightning-primitive-input-simple "Du"
type input "Du"
type lightning-primitive-input-simple "Due"
type input "Due"
type lightning-primitive-input-simple "Due"
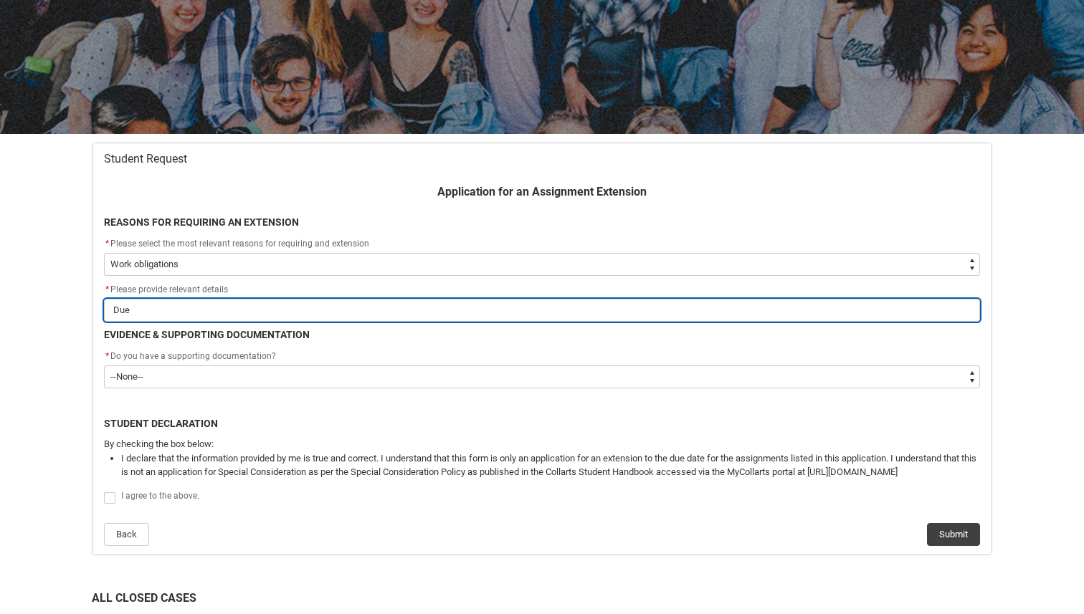
type input "Due"
type lightning-primitive-input-simple "Due t"
type input "Due t"
type lightning-primitive-input-simple "Due to"
type input "Due to"
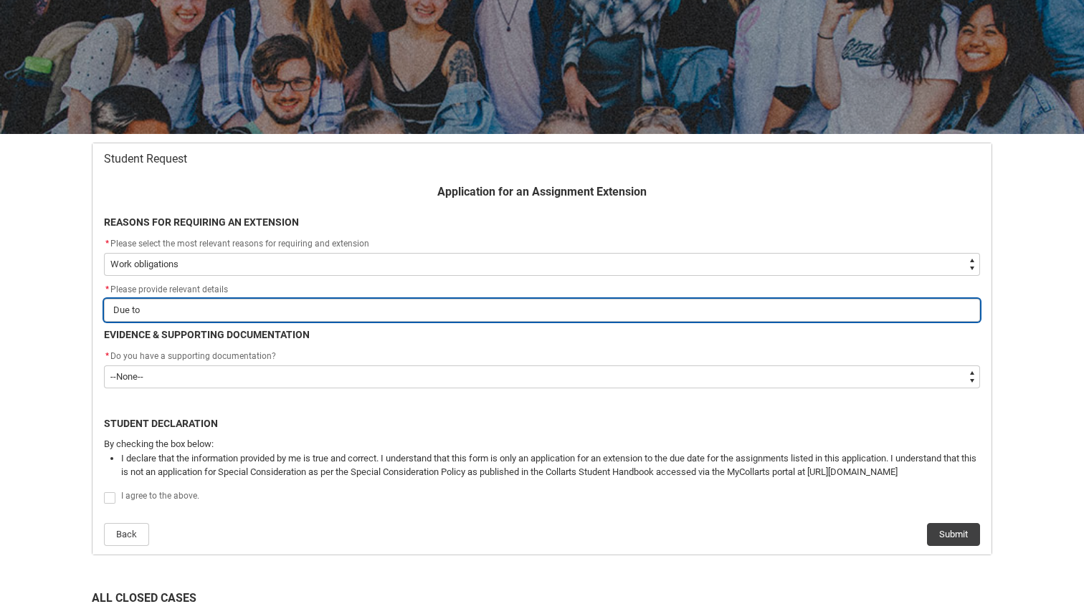
type lightning-primitive-input-simple "Due to"
type input "Due to"
type lightning-primitive-input-simple "Due to w"
type input "Due to w"
type lightning-primitive-input-simple "Due to wo"
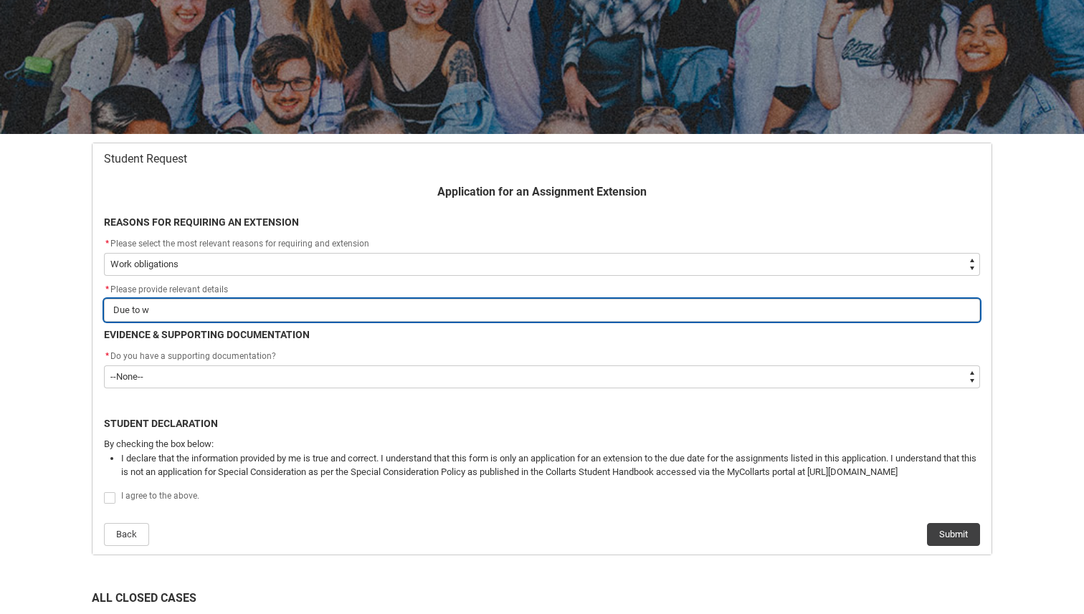
type input "Due to wo"
type lightning-primitive-input-simple "Due to wor"
type input "Due to wor"
type lightning-primitive-input-simple "Due to work"
type input "Due to work"
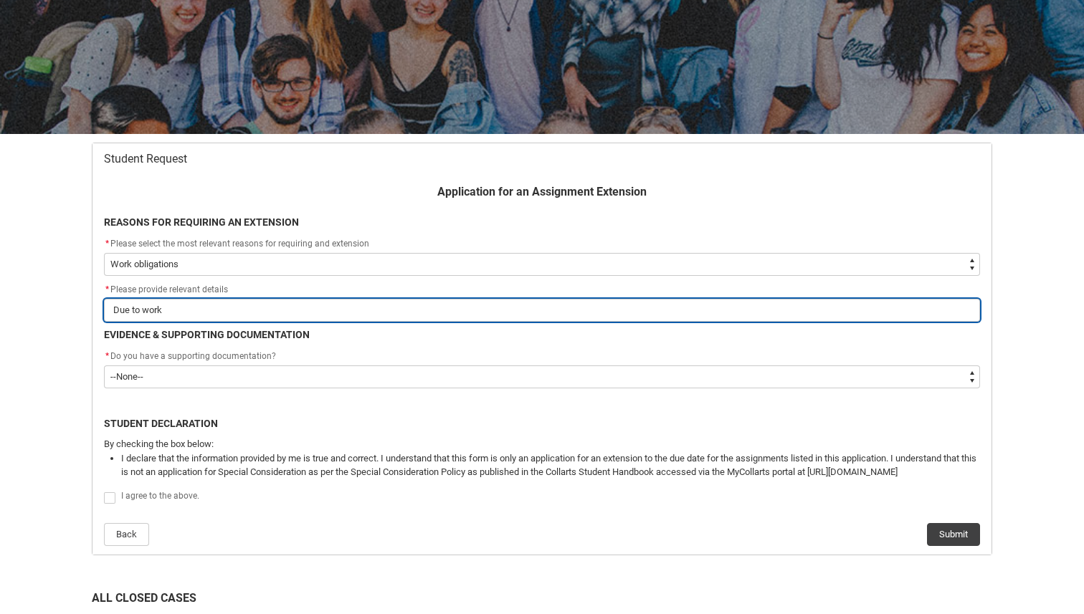
type lightning-primitive-input-simple "Due to work"
type input "Due to work"
type lightning-primitive-input-simple "Due to work o"
type input "Due to work o"
type lightning-primitive-input-simple "Due to work ob"
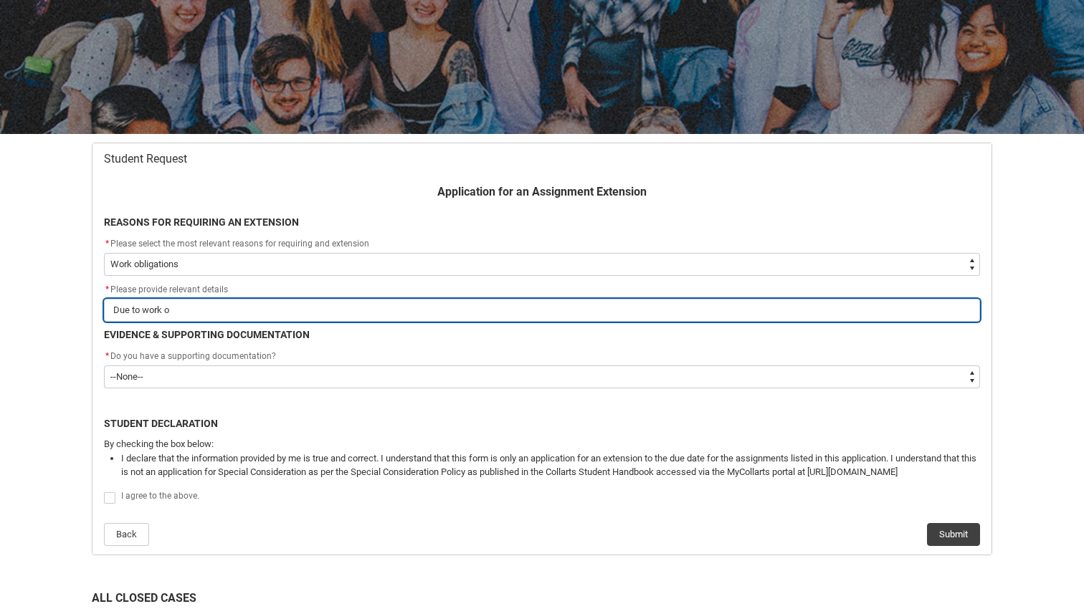
type input "Due to work ob"
type lightning-primitive-input-simple "Due to work obl"
type input "Due to work obl"
type lightning-primitive-input-simple "Due to work obli"
type input "Due to work obli"
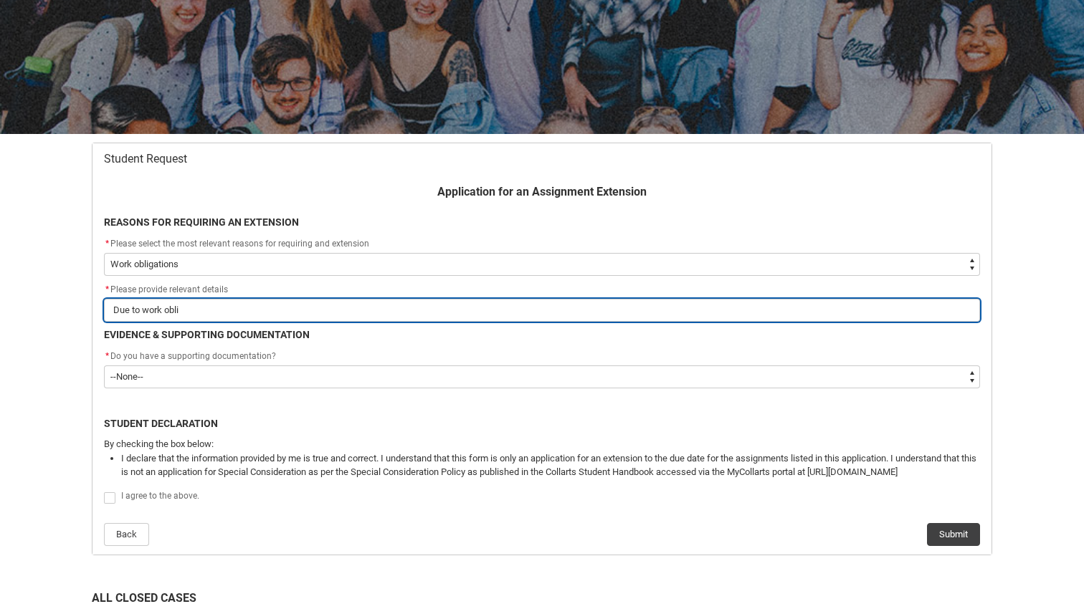
type lightning-primitive-input-simple "Due to work oblig"
type input "Due to work oblig"
type lightning-primitive-input-simple "Due to work obliga"
type input "Due to work obliga"
type lightning-primitive-input-simple "Due to work obligat"
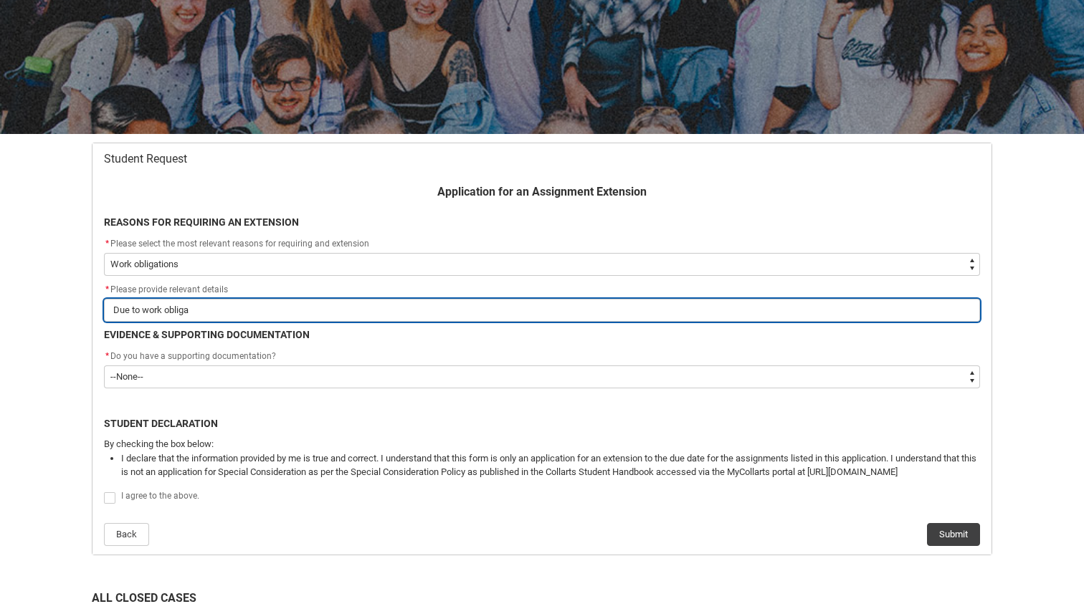
type input "Due to work obligat"
type lightning-primitive-input-simple "Due to work obligati"
type input "Due to work obligati"
type lightning-primitive-input-simple "Due to work obligatio"
type input "Due to work obligatio"
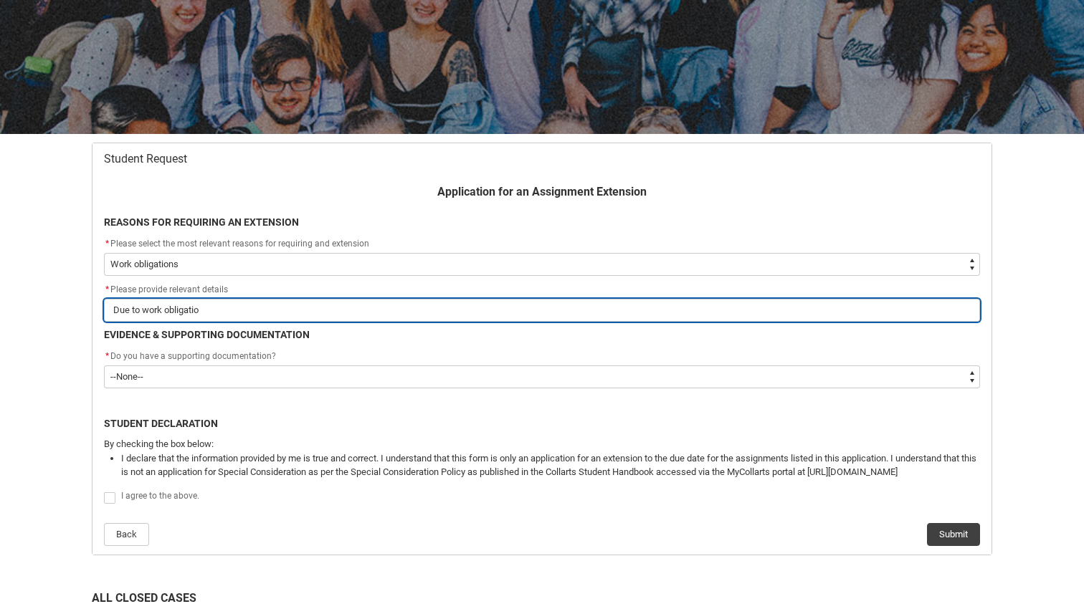
type lightning-primitive-input-simple "Due to work obligation"
type input "Due to work obligation"
type lightning-primitive-input-simple "Due to work obligations"
type input "Due to work obligations"
type lightning-primitive-input-simple "Due to work obligations"
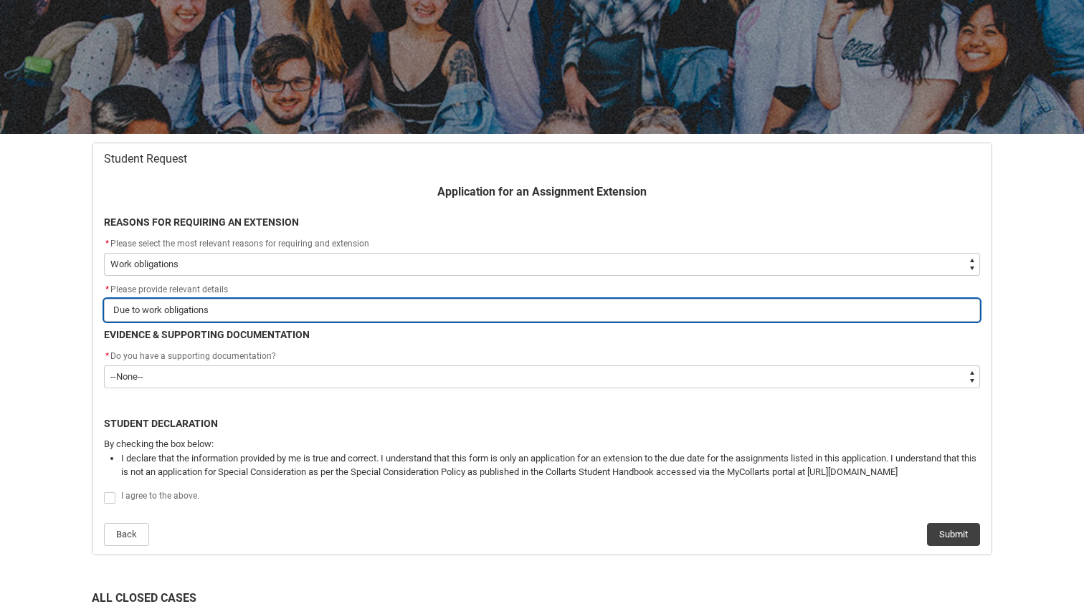
type input "Due to work obligations"
type lightning-primitive-input-simple "Due to work obligations o"
type input "Due to work obligations o"
type lightning-primitive-input-simple "Due to work obligations of"
type input "Due to work obligations of"
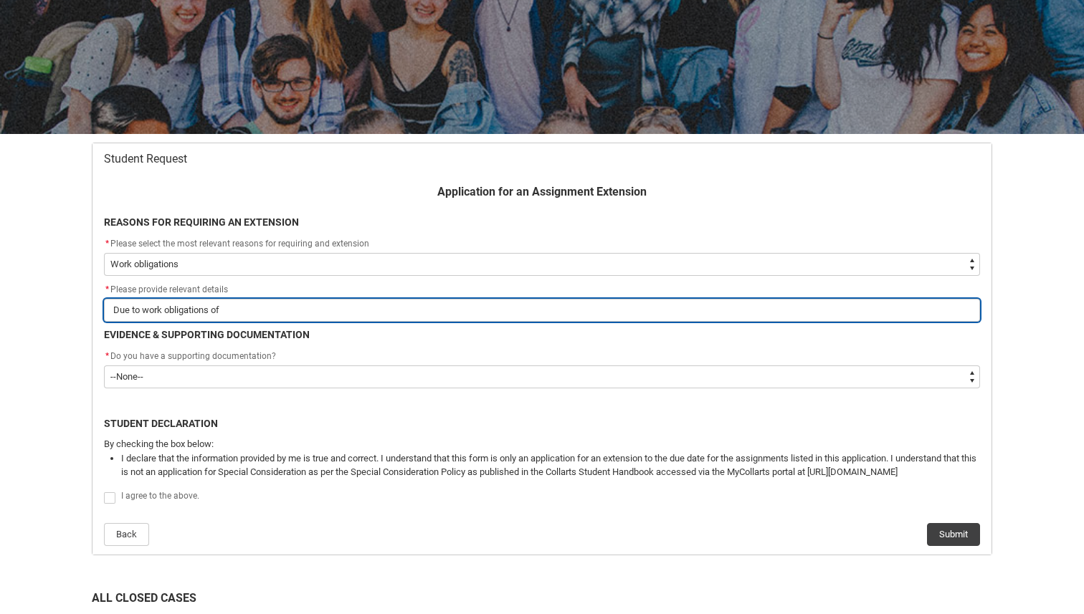
type lightning-primitive-input-simple "Due to work obligations of"
type input "Due to work obligations of"
type lightning-primitive-input-simple "Due to work obligations of"
type input "Due to work obligations of"
type lightning-primitive-input-simple "Due to work obligations o"
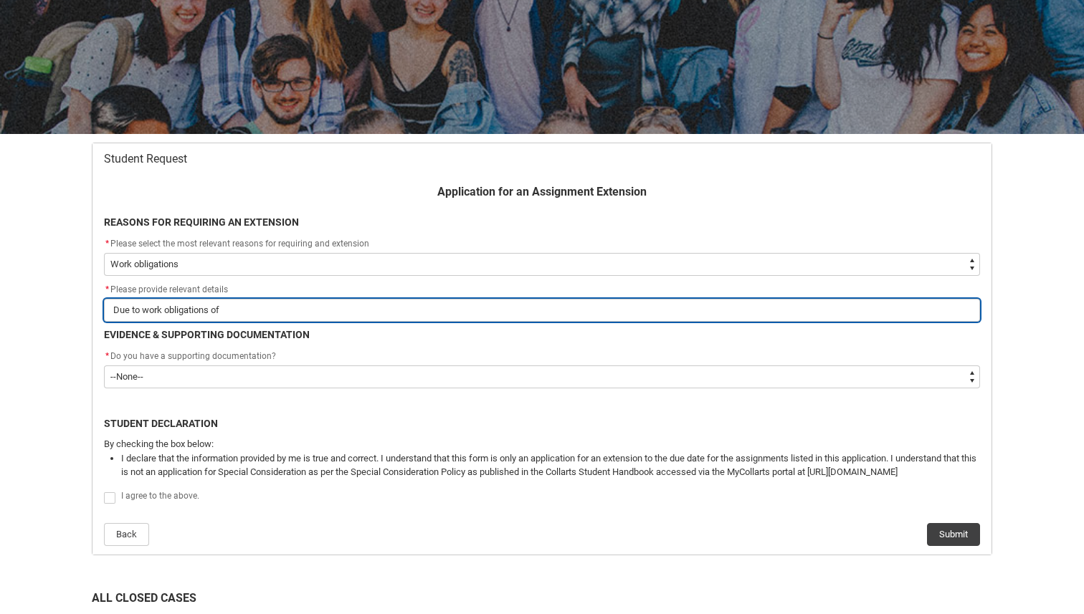
type input "Due to work obligations o"
type lightning-primitive-input-simple "Due to work obligations"
type input "Due to work obligations"
type lightning-primitive-input-simple "Due to work obligations"
type input "Due to work obligations"
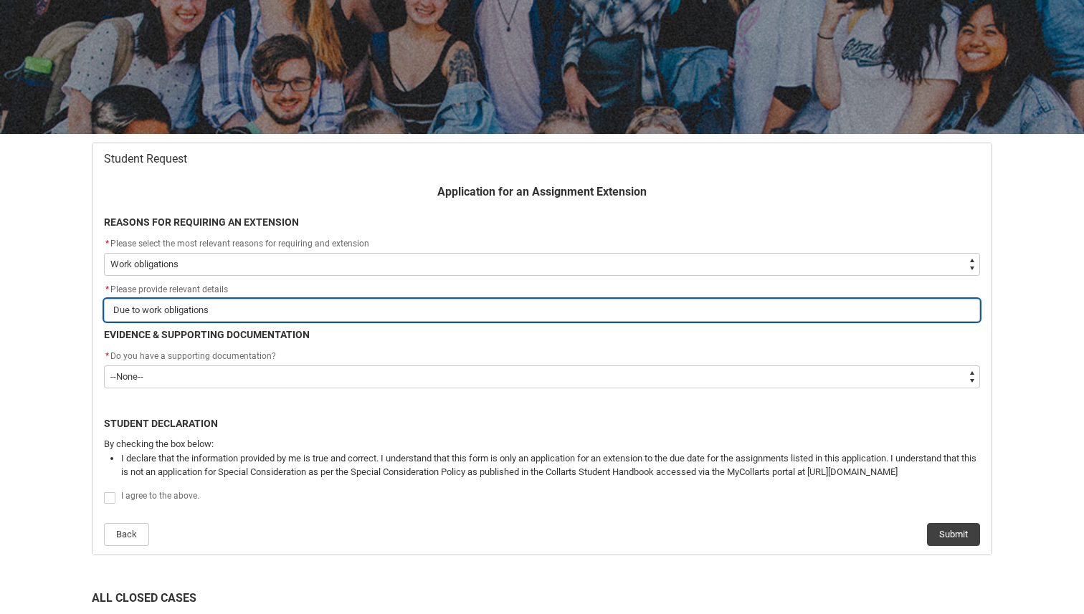
type lightning-primitive-input-simple "Due to work obligations,"
type input "Due to work obligations,"
type lightning-primitive-input-simple "Due to work obligations,"
type input "Due to work obligations,"
type lightning-primitive-input-simple "Due to work obligations, I"
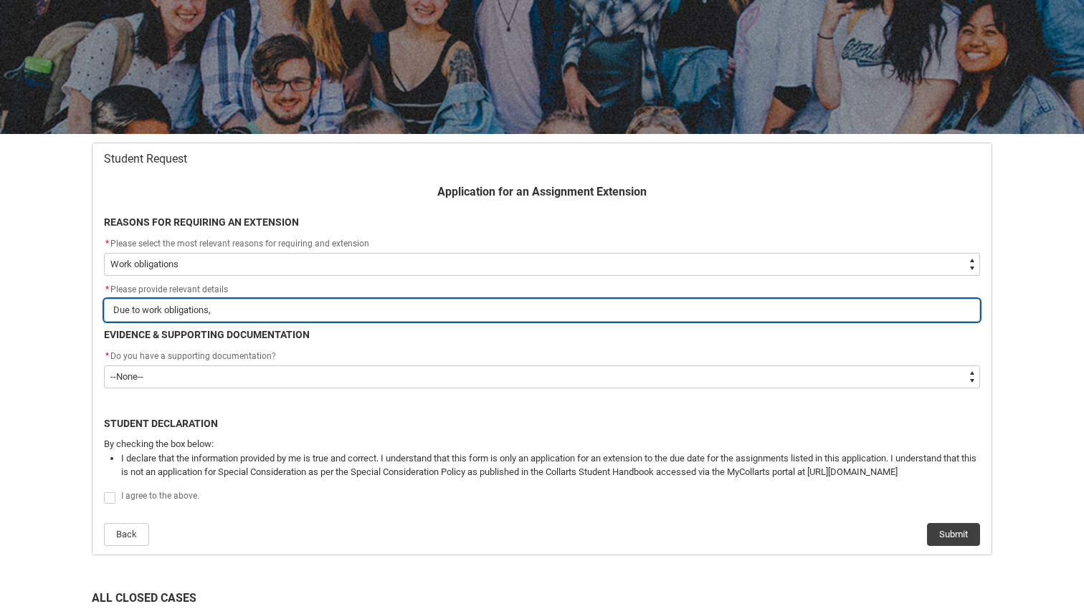
type input "Due to work obligations, I"
type lightning-primitive-input-simple "Due to work obligations, I"
type input "Due to work obligations, I"
type lightning-primitive-input-simple "Due to work obligations, I h"
type input "Due to work obligations, I h"
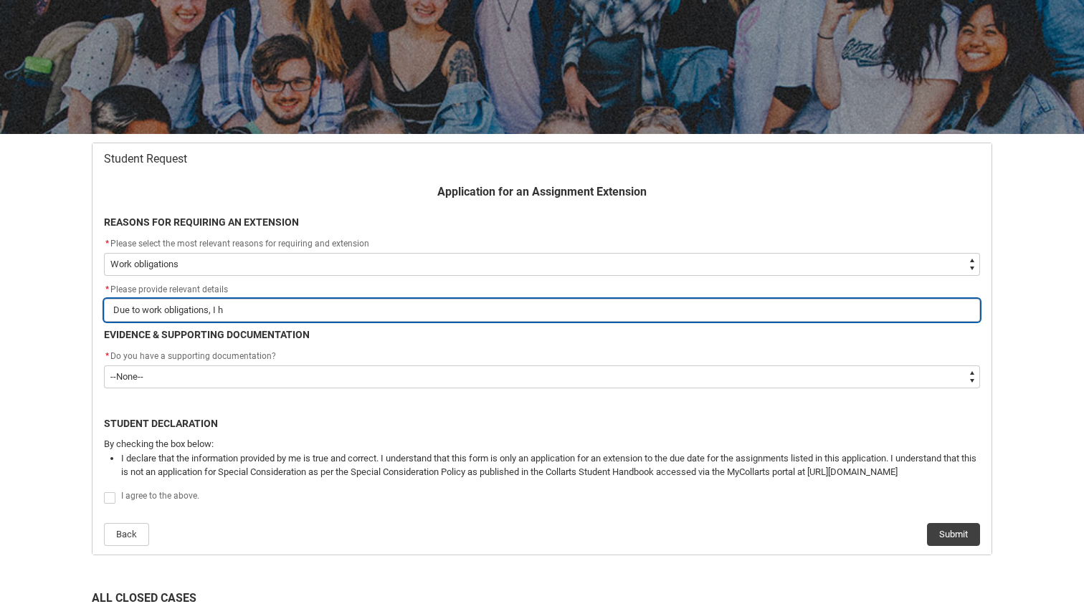
type lightning-primitive-input-simple "Due to work obligations, I ha"
type input "Due to work obligations, I ha"
type lightning-primitive-input-simple "Due to work obligations, I hav"
type input "Due to work obligations, I hav"
type lightning-primitive-input-simple "Due to work obligations, I have"
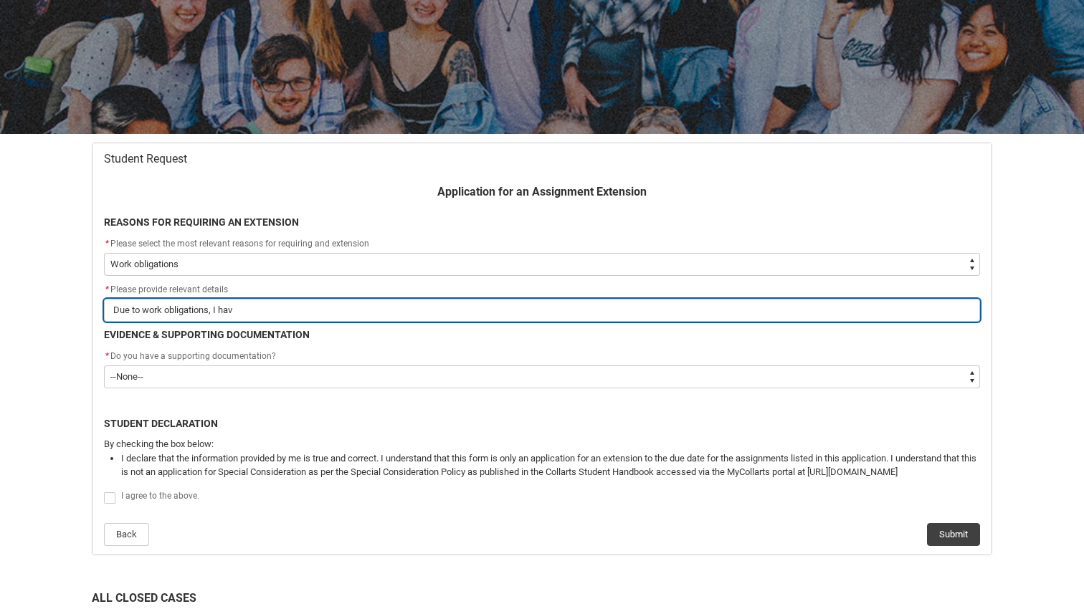
type input "Due to work obligations, I have"
type lightning-primitive-input-simple "Due to work obligations, I have"
type input "Due to work obligations, I have"
type lightning-primitive-input-simple "Due to work obligations, I have t"
type input "Due to work obligations, I have t"
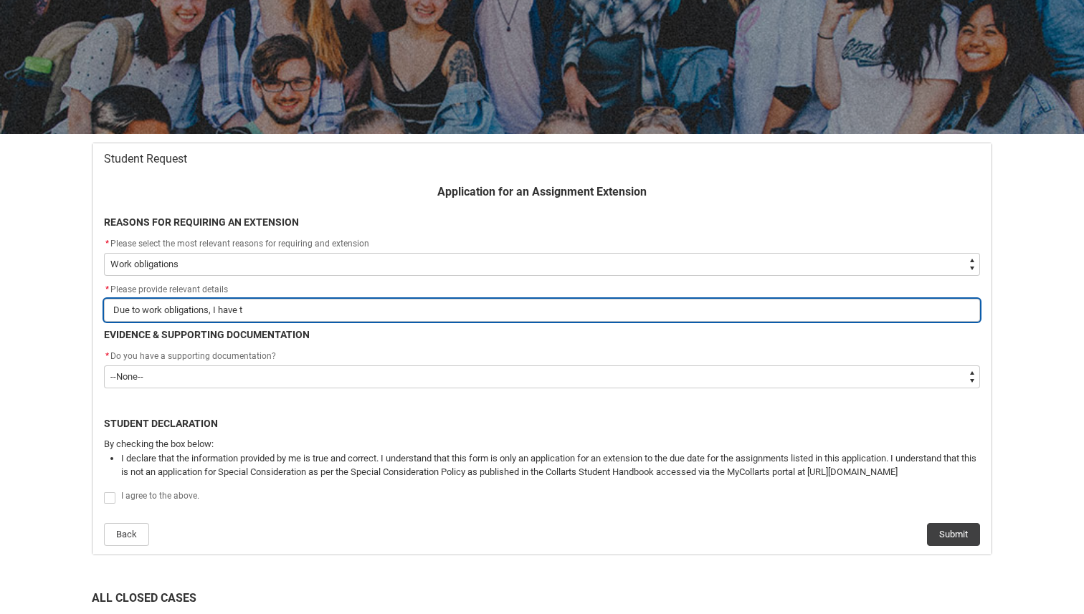
type lightning-primitive-input-simple "Due to work obligations, I have ta"
type input "Due to work obligations, I have ta"
type lightning-primitive-input-simple "Due to work obligations, I have tak"
type input "Due to work obligations, I have tak"
type lightning-primitive-input-simple "Due to work obligations, I have take"
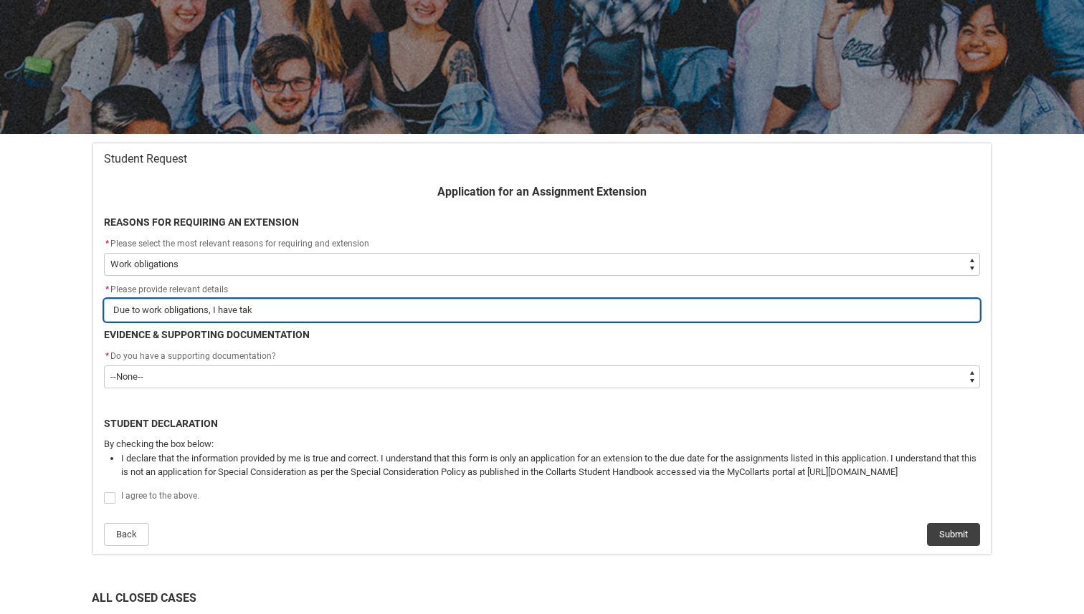
type input "Due to work obligations, I have take"
type lightning-primitive-input-simple "Due to work obligations, I have taken"
type input "Due to work obligations, I have taken"
type lightning-primitive-input-simple "Due to work obligations, I have takenn"
type input "Due to work obligations, I have takenn"
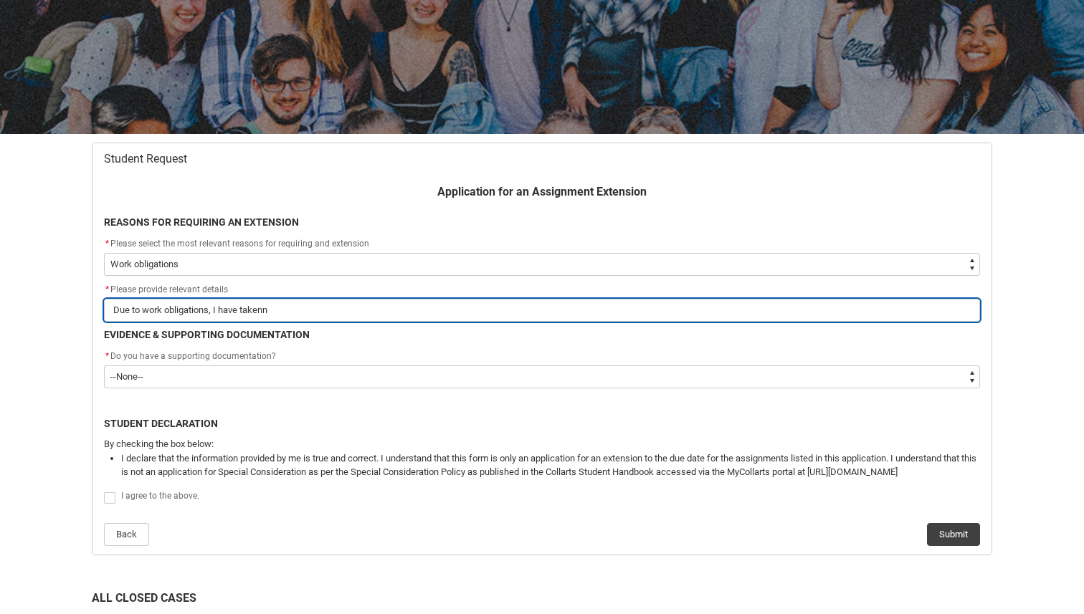
type lightning-primitive-input-simple "Due to work obligations, I have takenn"
type input "Due to work obligations, I have takenn"
type lightning-primitive-input-simple "Due to work obligations, I have takenn"
type input "Due to work obligations, I have takenn"
type lightning-primitive-input-simple "Due to work obligations, I have taken"
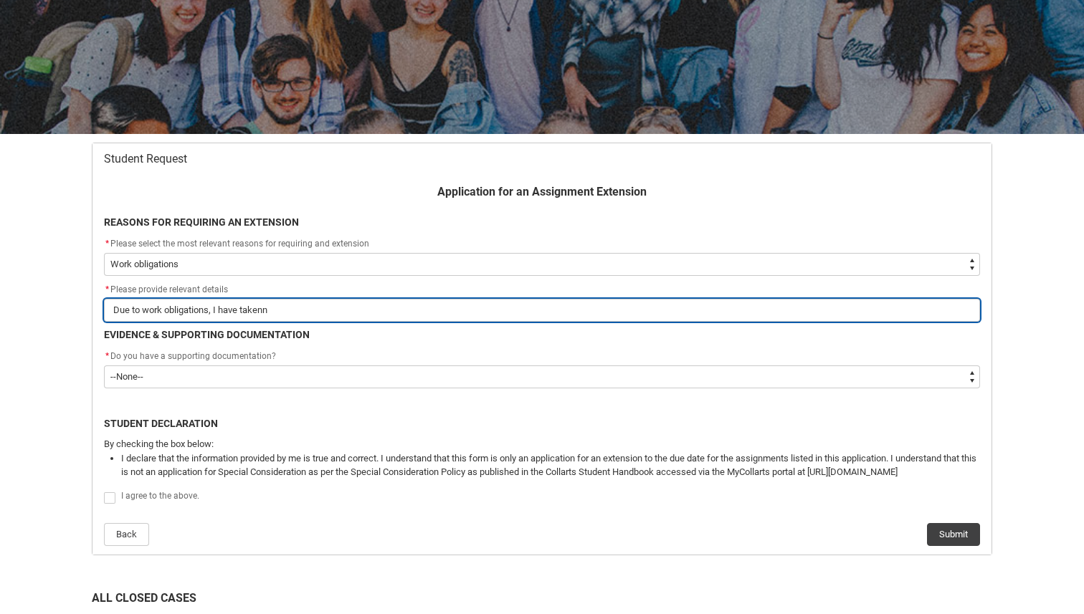
type input "Due to work obligations, I have taken"
type lightning-primitive-input-simple "Due to work obligations, I have taken"
type input "Due to work obligations, I have taken"
type lightning-primitive-input-simple "Due to work obligations, I have taken o"
type input "Due to work obligations, I have taken o"
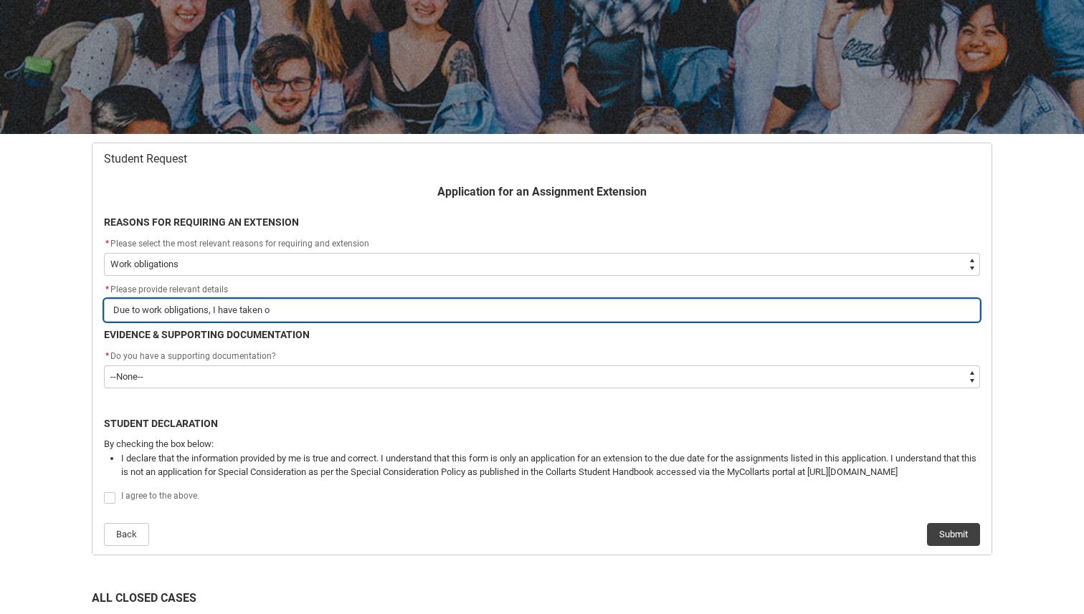
type lightning-primitive-input-simple "Due to work obligations, I have taken on"
type input "Due to work obligations, I have taken on"
type lightning-primitive-input-simple "Due to work obligations, I have taken on"
type input "Due to work obligations, I have taken on"
type lightning-primitive-input-simple "Due to work obligations, I have taken on m"
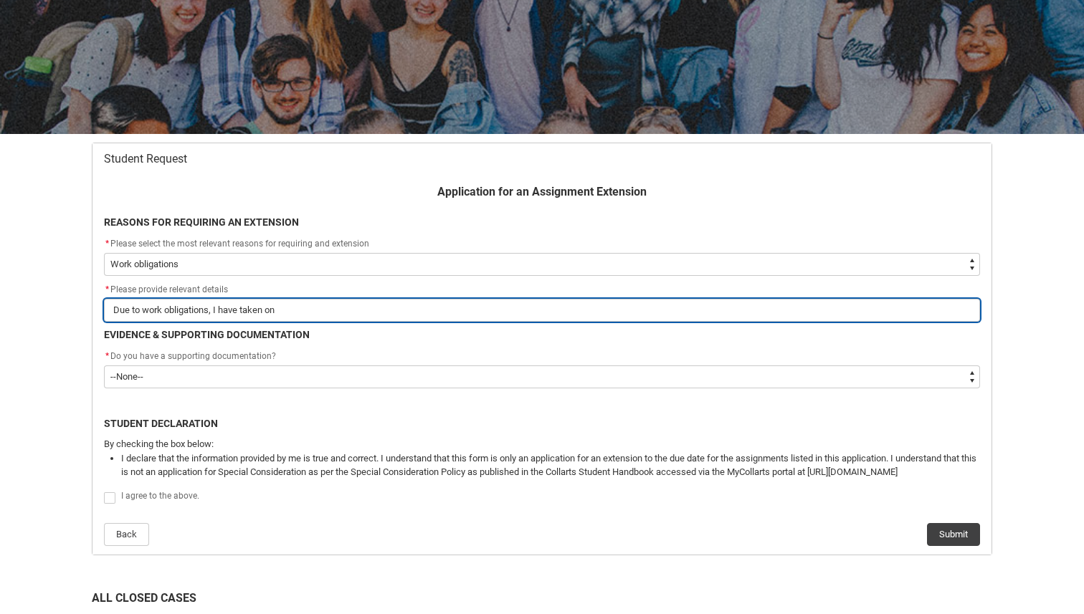
type input "Due to work obligations, I have taken on m"
type lightning-primitive-input-simple "Due to work obligations, I have taken on mo"
type input "Due to work obligations, I have taken on mo"
type lightning-primitive-input-simple "Due to work obligations, I have taken on mor"
type input "Due to work obligations, I have taken on mor"
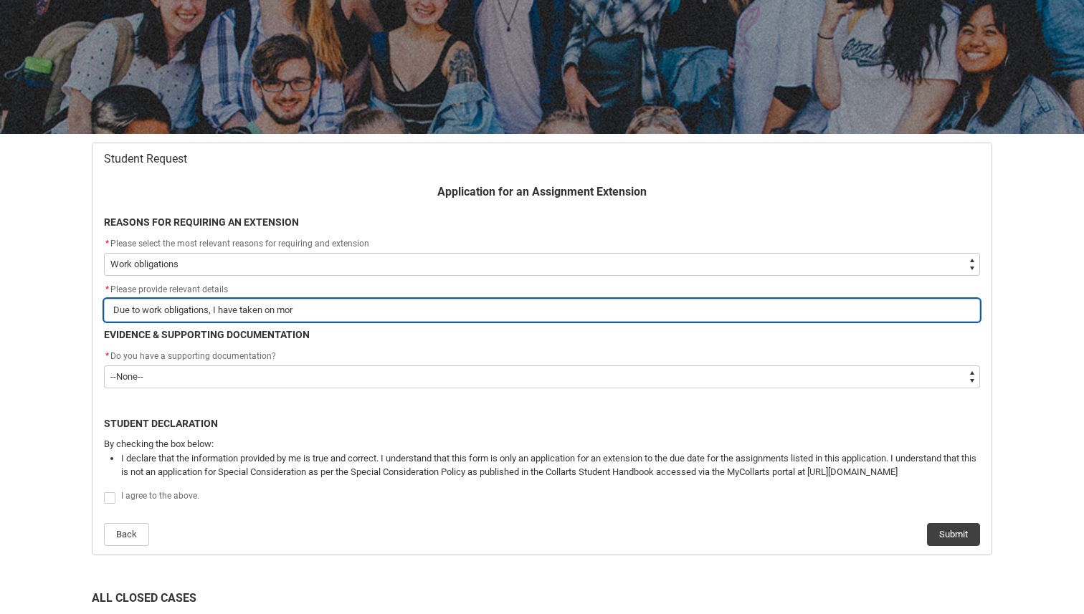
type lightning-primitive-input-simple "Due to work obligations, I have taken on more"
type input "Due to work obligations, I have taken on more"
type lightning-primitive-input-simple "Due to work obligations, I have taken on more"
type input "Due to work obligations, I have taken on more"
type lightning-primitive-input-simple "Due to work obligations, I have taken on more o"
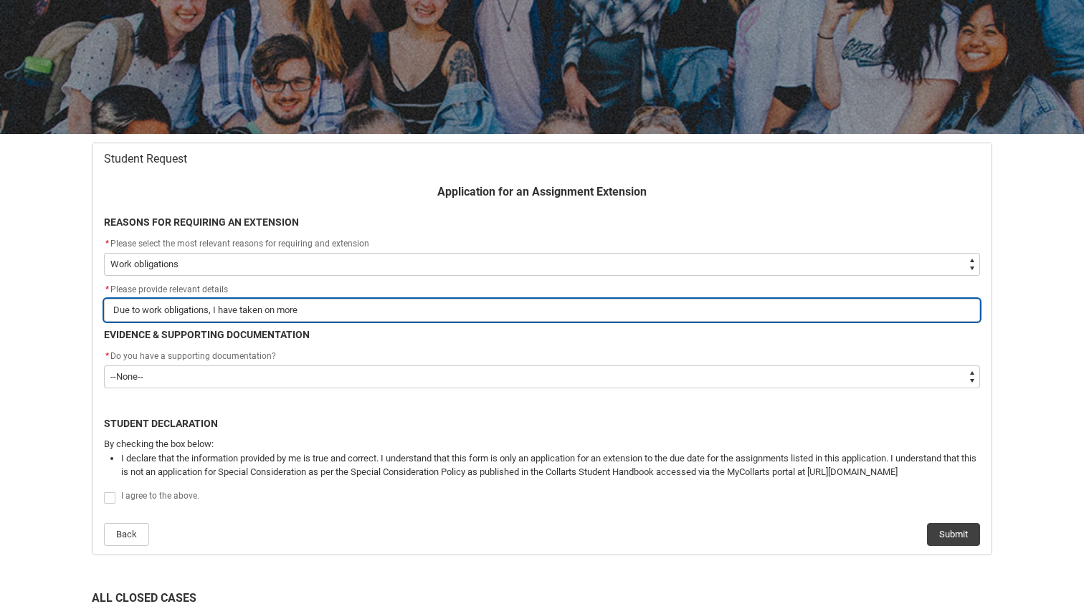
type input "Due to work obligations, I have taken on more o"
type lightning-primitive-input-simple "Due to work obligations, I have taken on more of"
type input "Due to work obligations, I have taken on more of"
type lightning-primitive-input-simple "Due to work obligations, I have taken on more of"
type input "Due to work obligations, I have taken on more of"
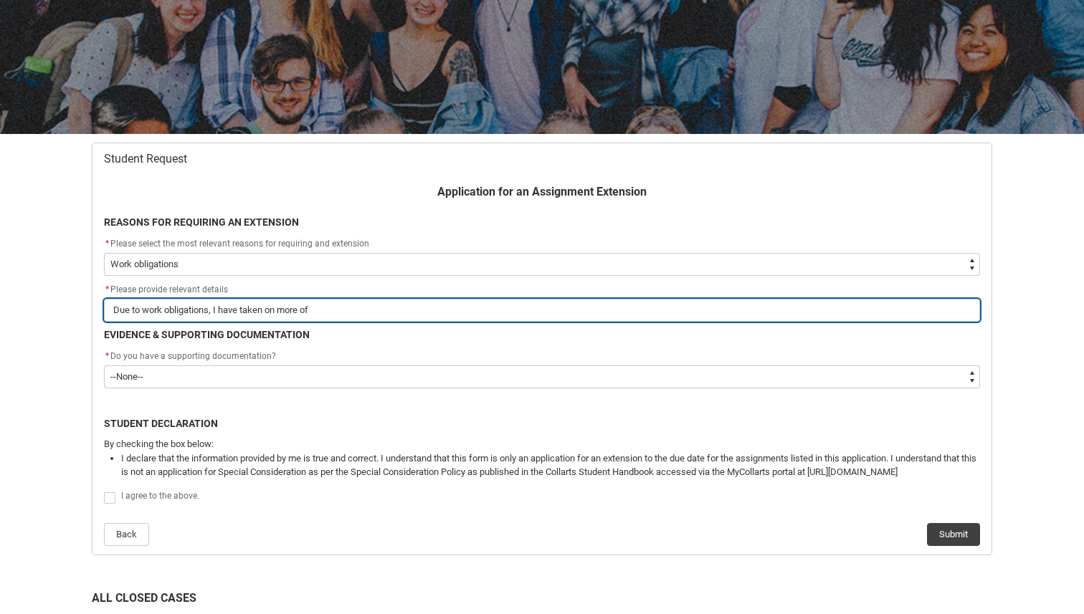
type lightning-primitive-input-simple "Due to work obligations, I have taken on more of a"
type input "Due to work obligations, I have taken on more of a"
type lightning-primitive-input-simple "Due to work obligations, I have taken on more of a"
type input "Due to work obligations, I have taken on more of a"
type lightning-primitive-input-simple "Due to work obligations, I have taken on more of a k"
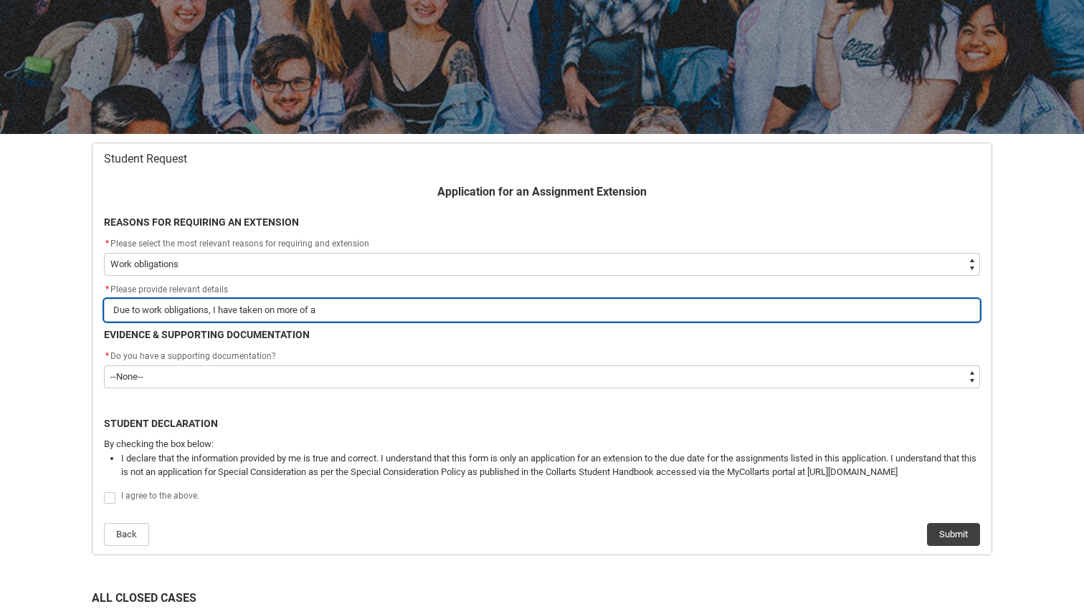
type input "Due to work obligations, I have taken on more of a k"
type lightning-primitive-input-simple "Due to work obligations, I have taken on more of a ke"
type input "Due to work obligations, I have taken on more of a ke"
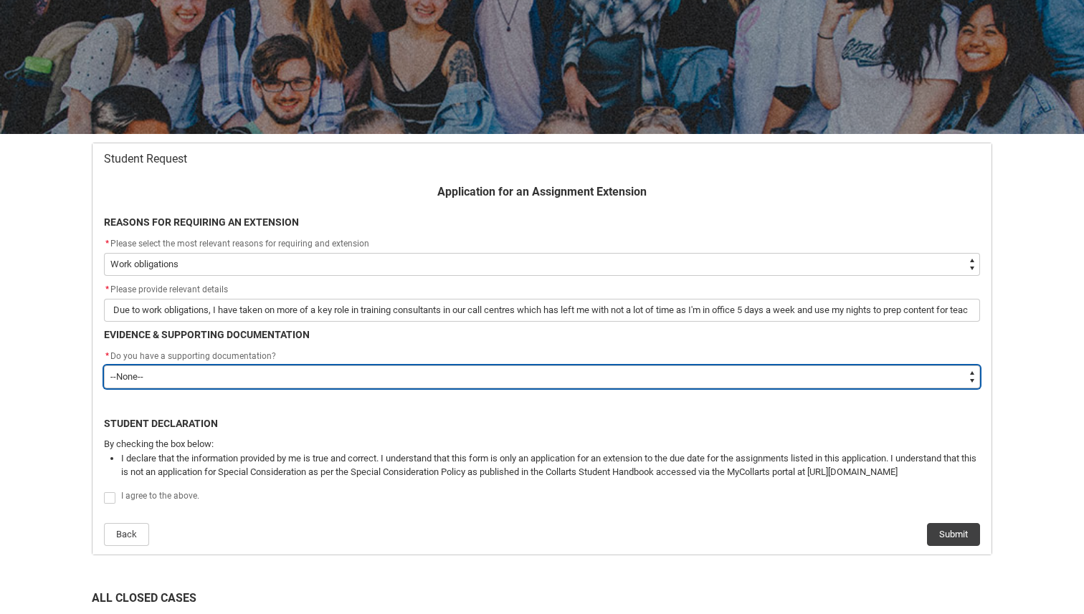
click at [153, 380] on select "--None-- Yes No" at bounding box center [542, 377] width 876 height 23
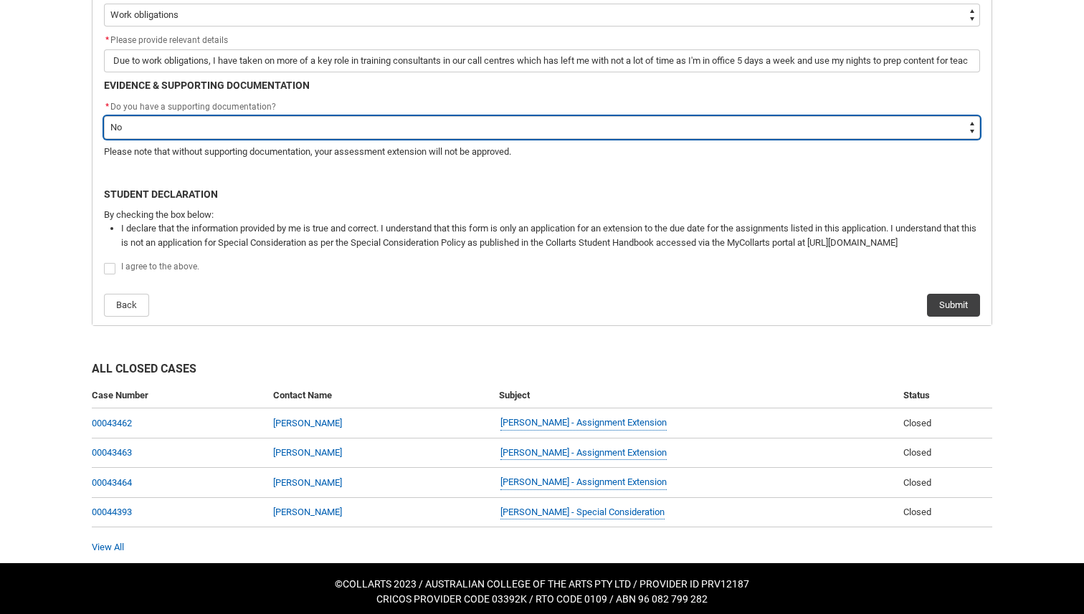
scroll to position [409, 0]
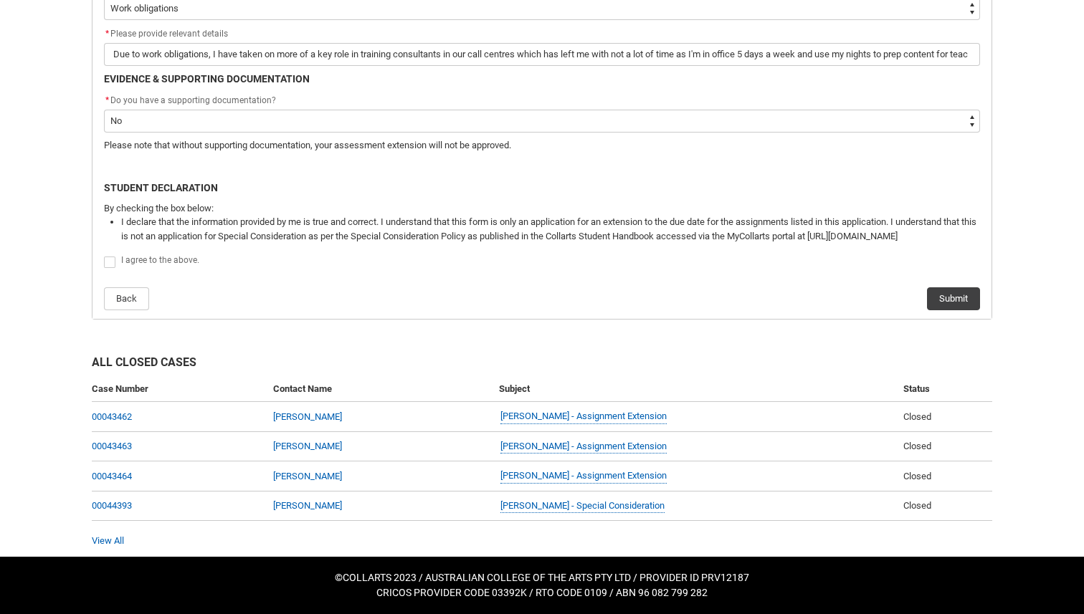
click at [158, 258] on span "I agree to the above." at bounding box center [160, 260] width 78 height 10
click at [939, 302] on button "Submit" at bounding box center [953, 298] width 53 height 23
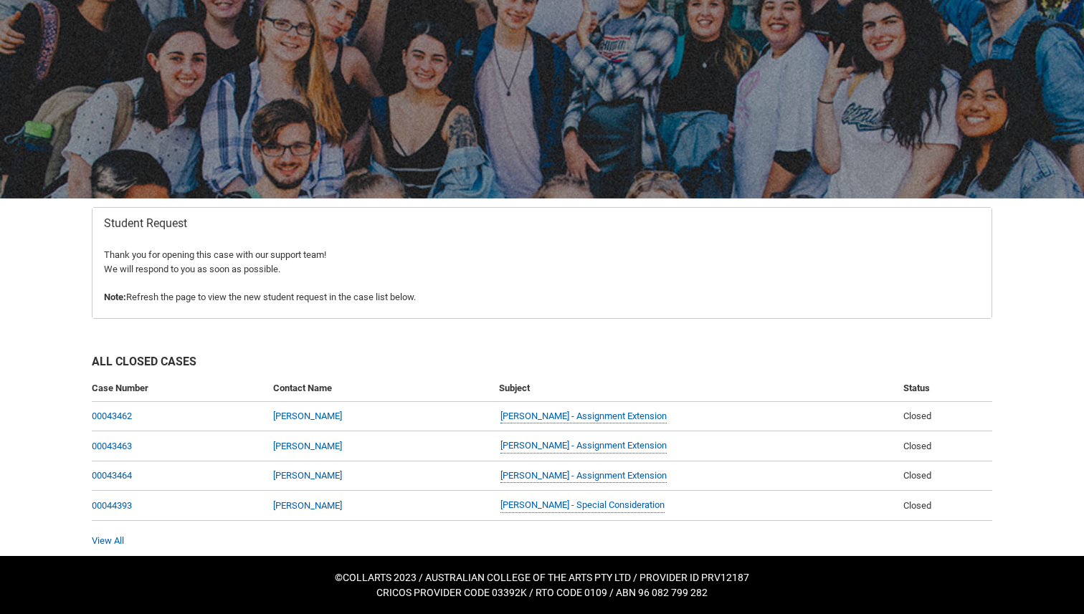
scroll to position [0, 0]
